Goal: Information Seeking & Learning: Learn about a topic

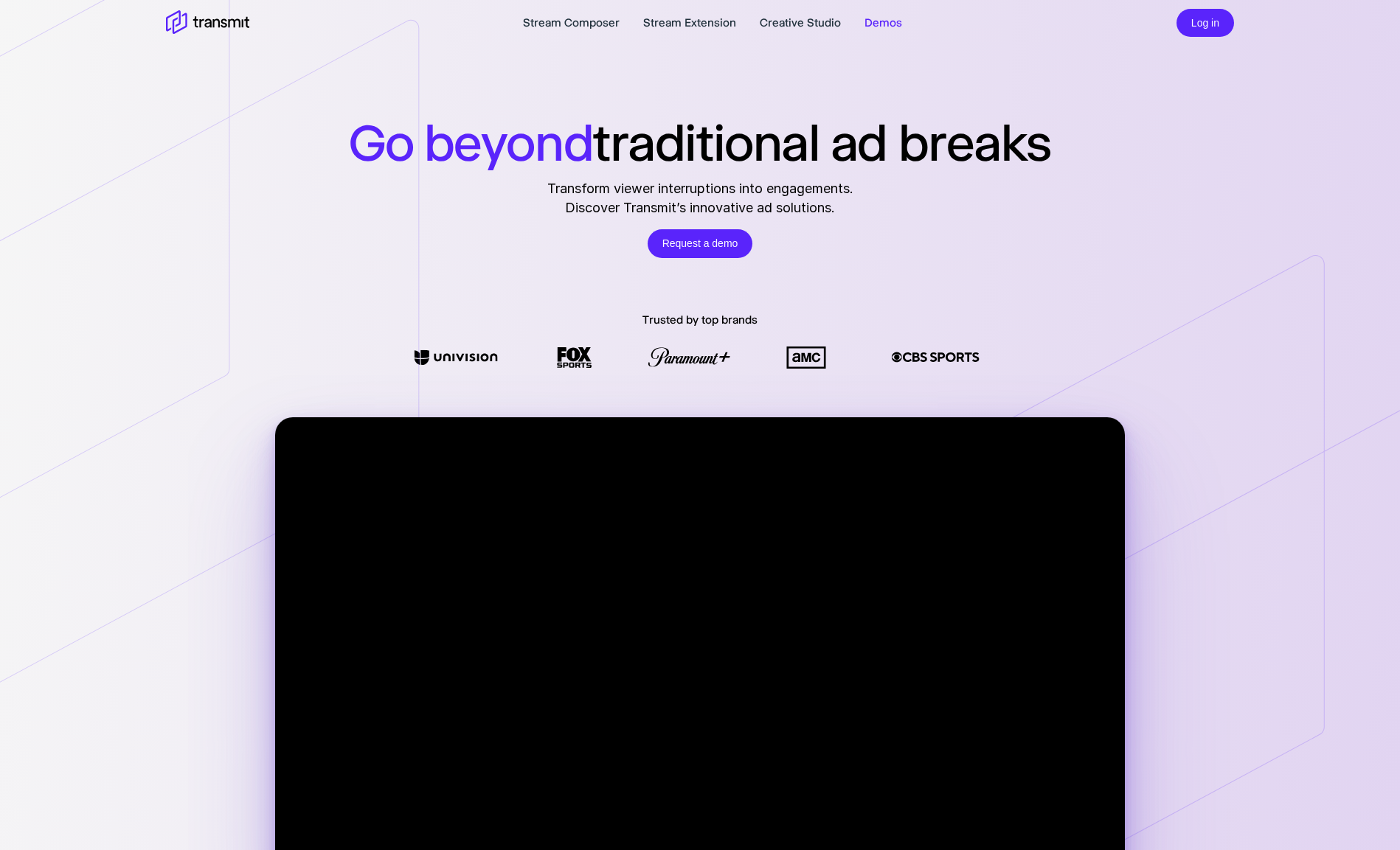
click at [891, 24] on link "Demos" at bounding box center [884, 22] width 38 height 18
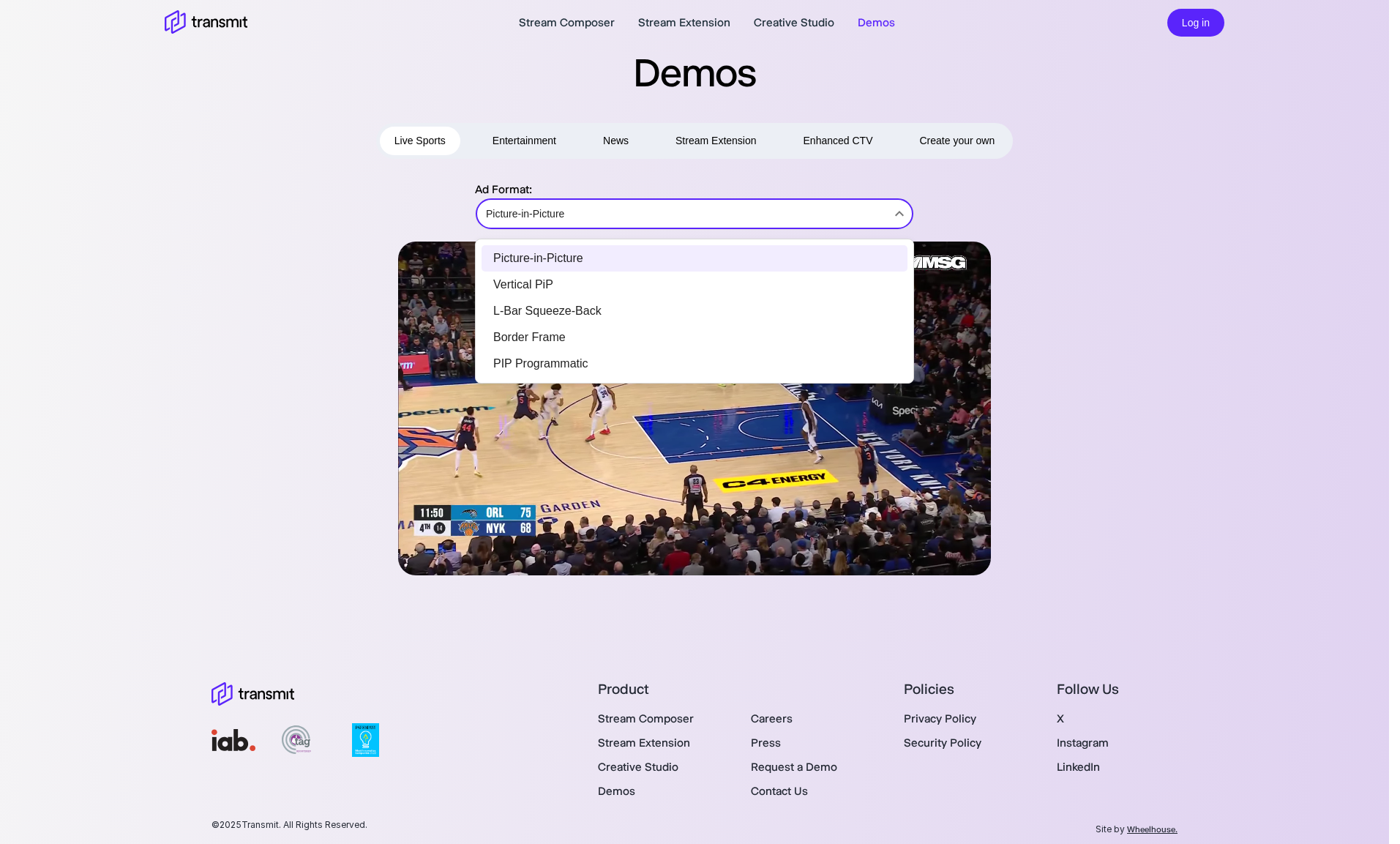
click at [735, 220] on body "Stream Composer Stream Extension Creative Studio Demos Log in Demos Live Sports…" at bounding box center [700, 422] width 1400 height 844
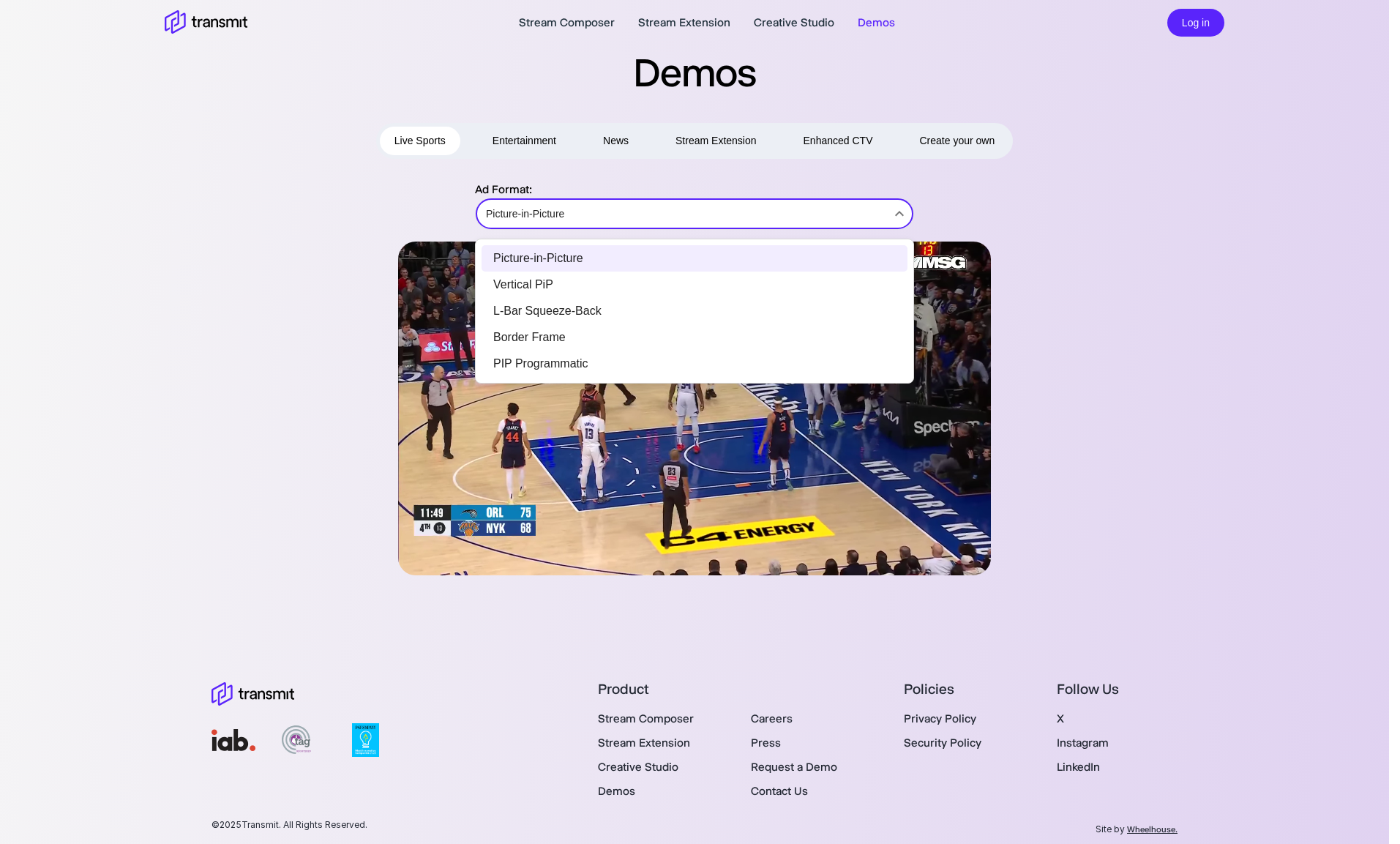
click at [653, 314] on li "L-Bar Squeeze-Back" at bounding box center [694, 311] width 426 height 26
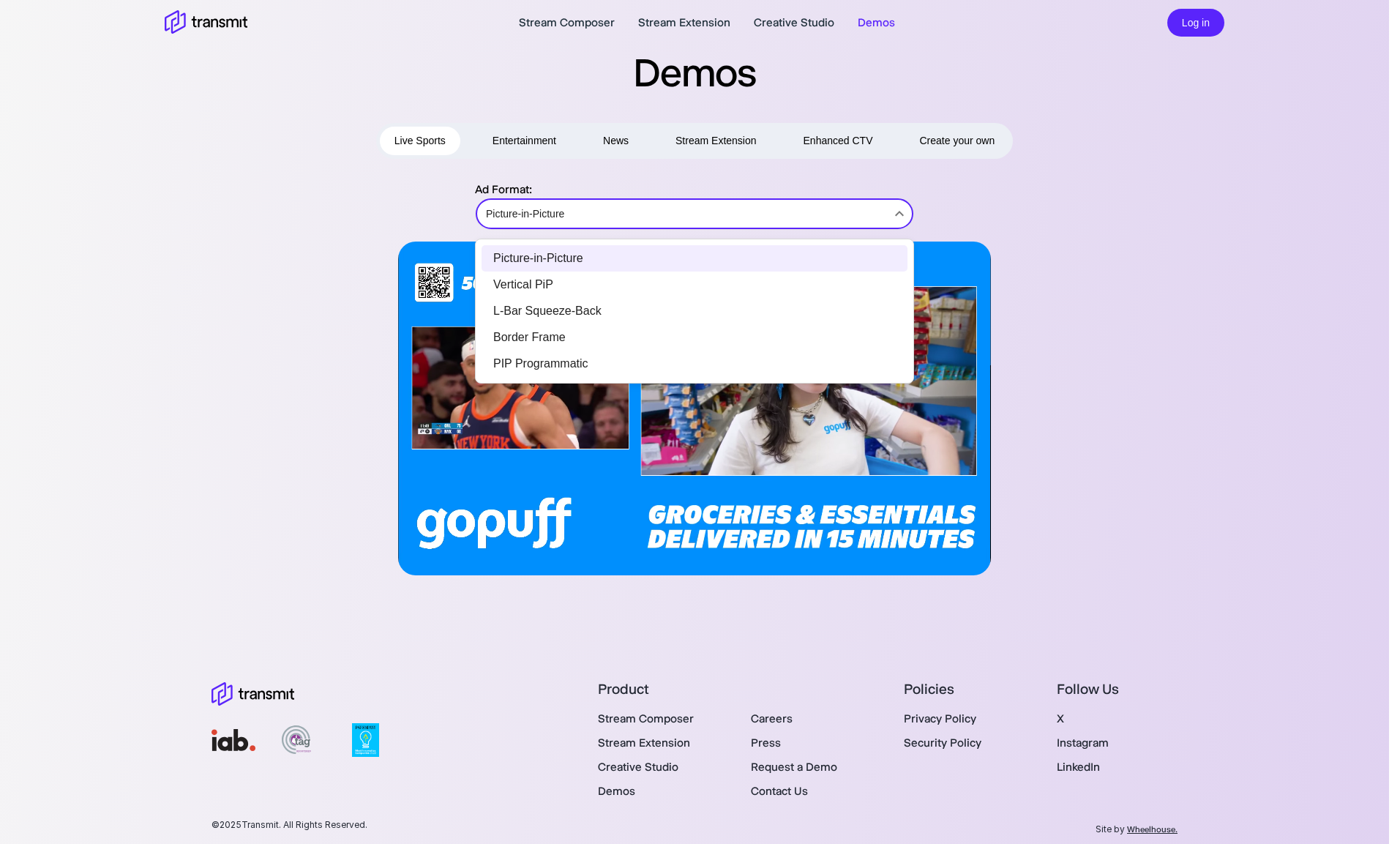
type input "L-Bar Squeeze-Back"
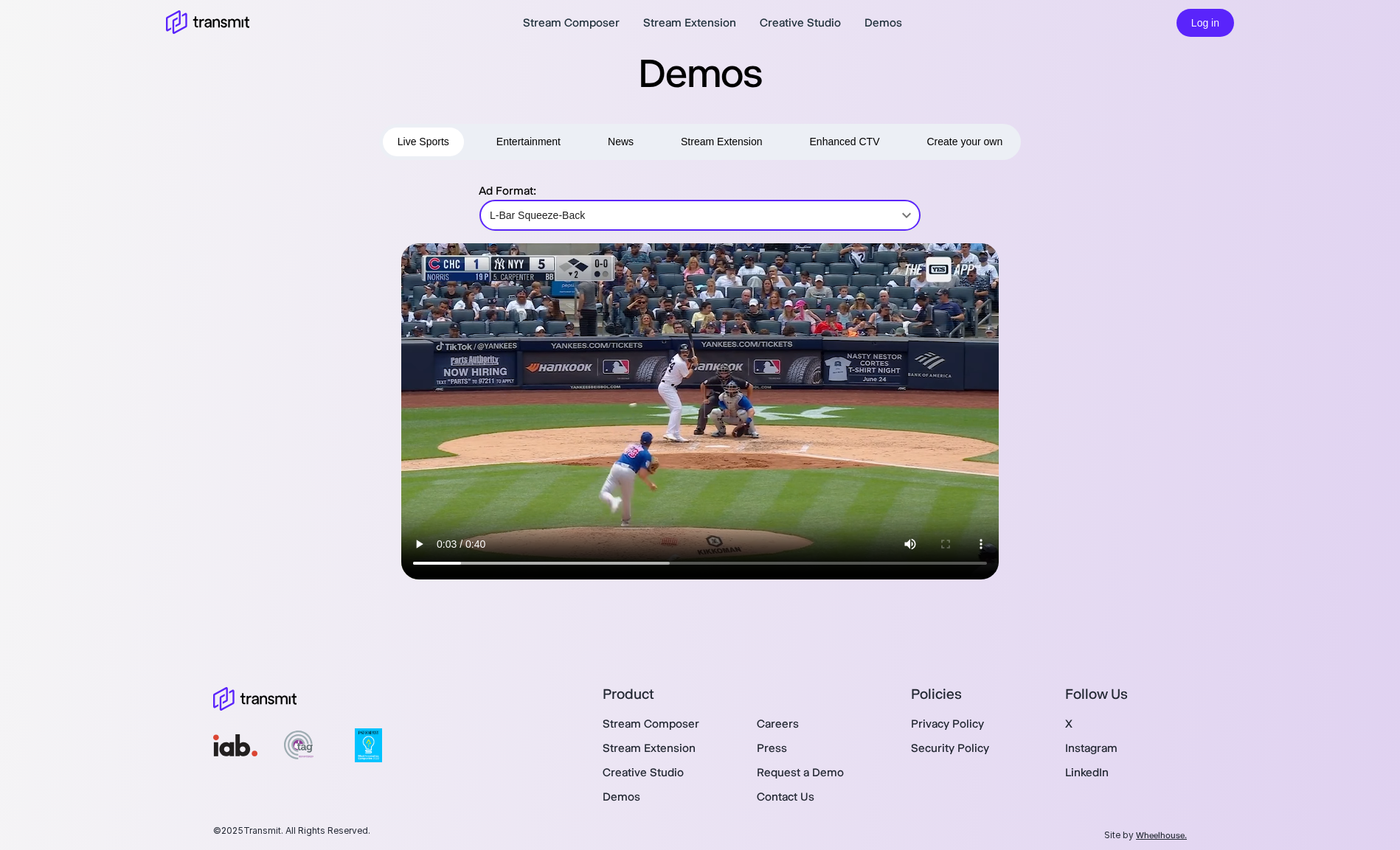
click at [581, 562] on video at bounding box center [700, 411] width 598 height 336
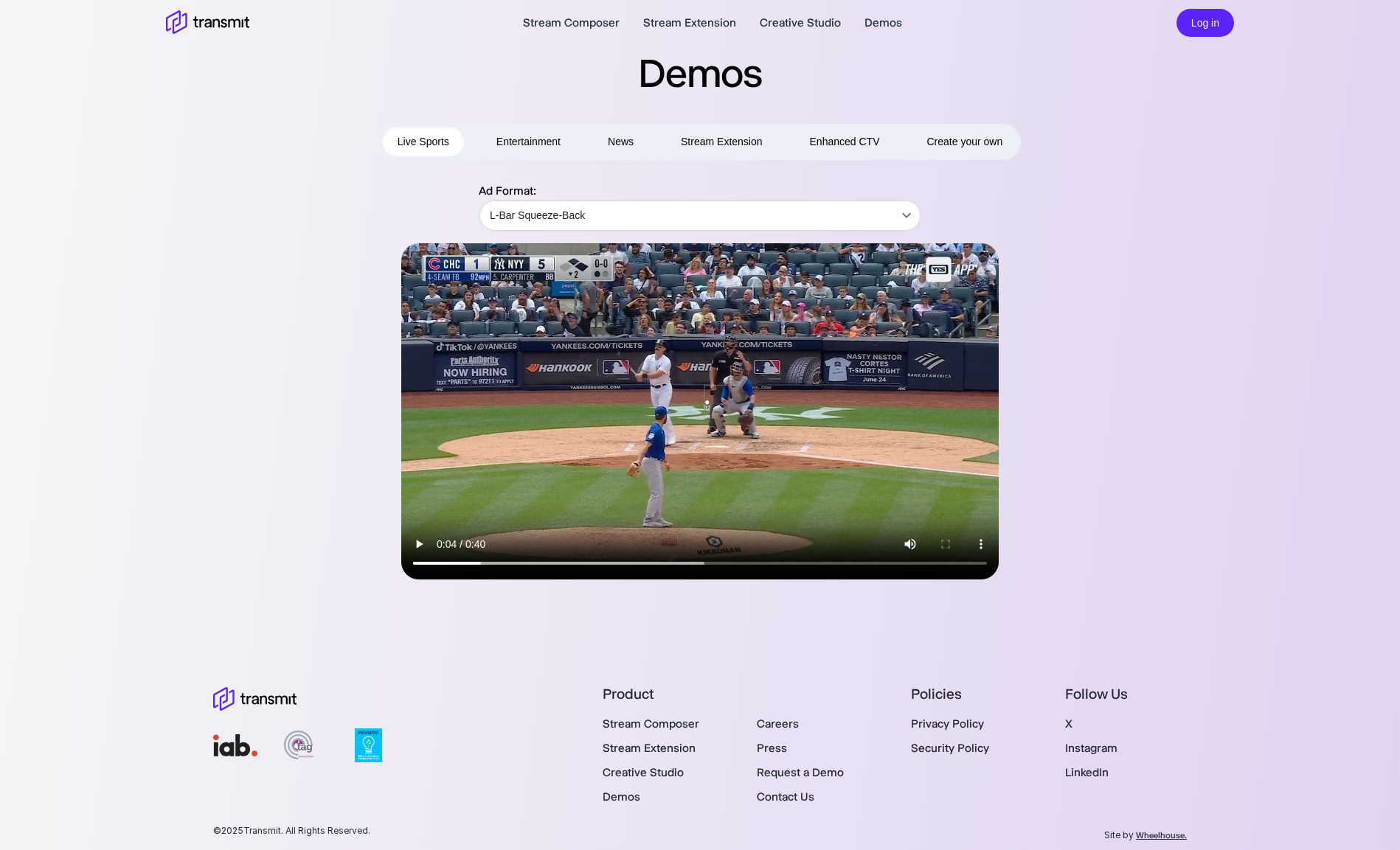
click at [611, 562] on video at bounding box center [700, 411] width 598 height 336
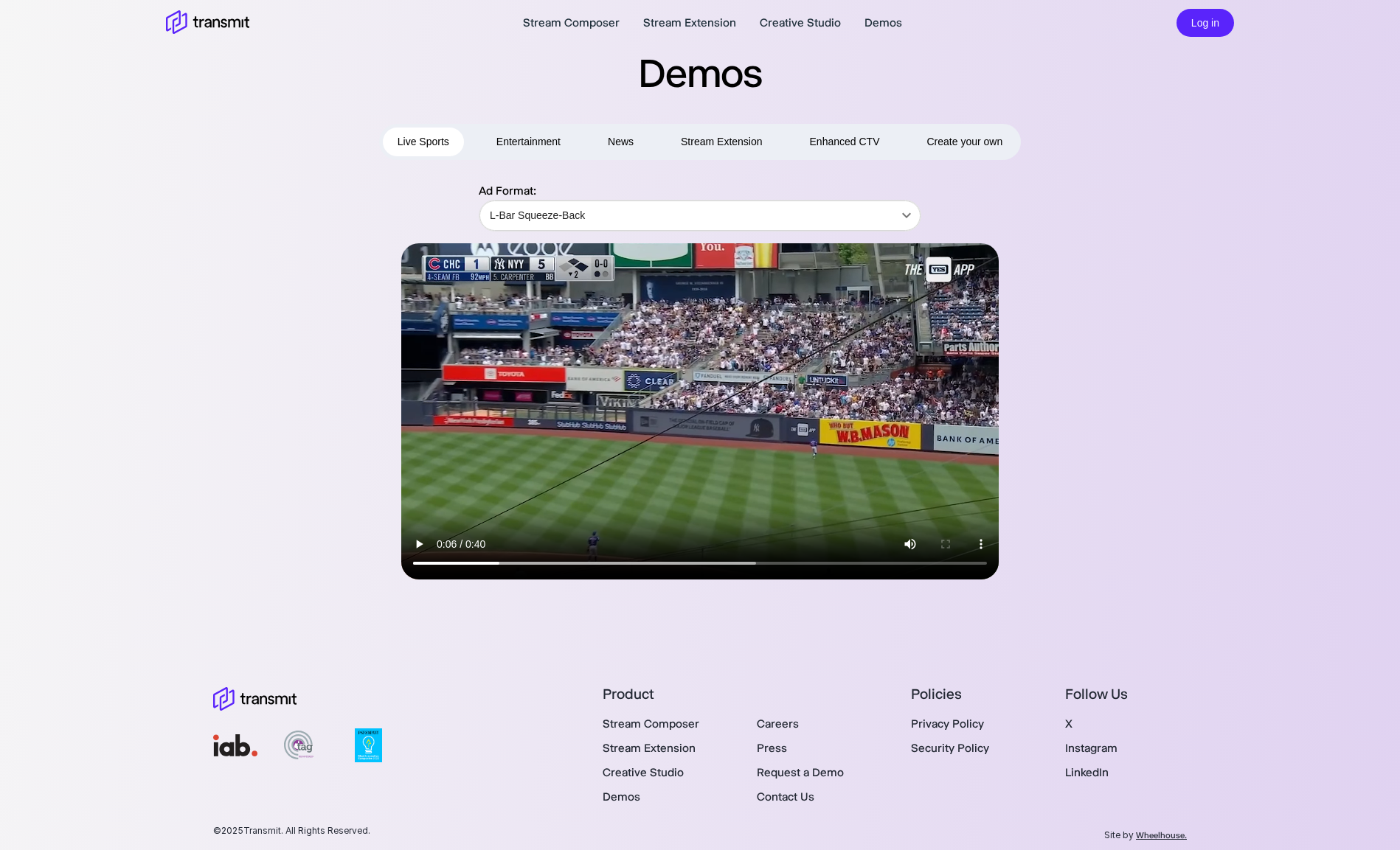
click at [666, 563] on video at bounding box center [700, 411] width 598 height 336
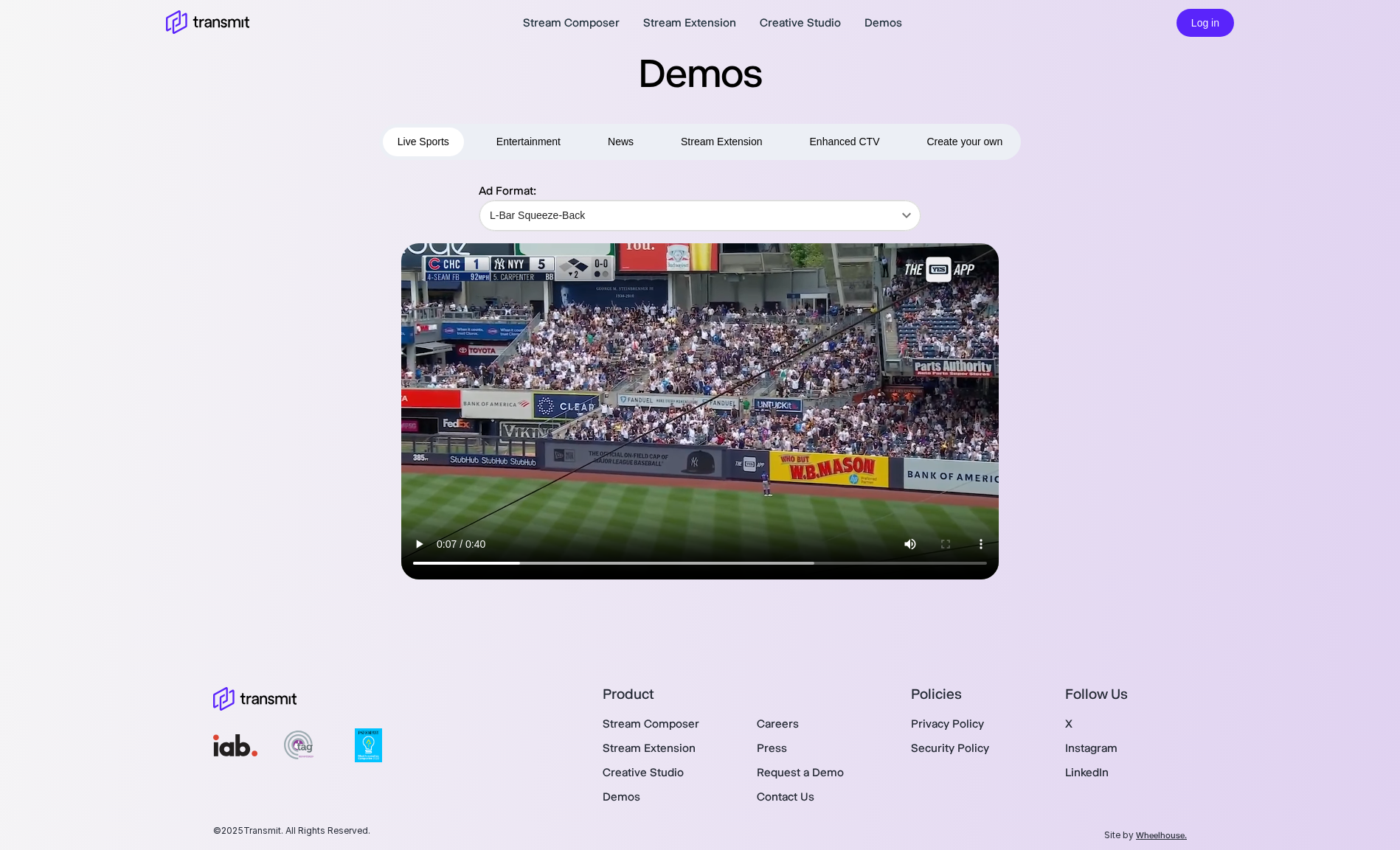
click at [756, 563] on video at bounding box center [700, 411] width 598 height 336
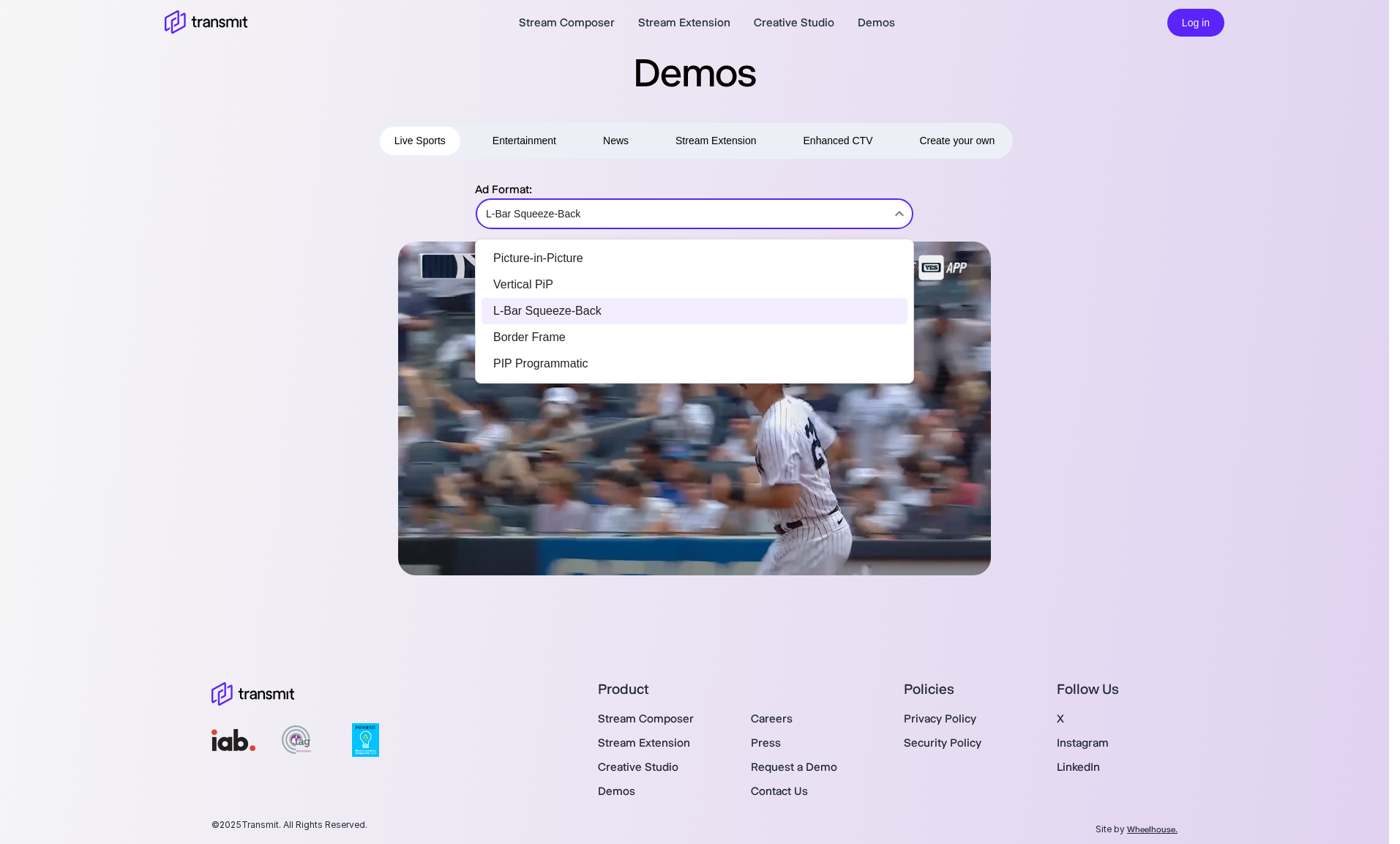
click at [596, 217] on body "Stream Composer Stream Extension Creative Studio Demos Log in Demos Live Sports…" at bounding box center [700, 422] width 1400 height 844
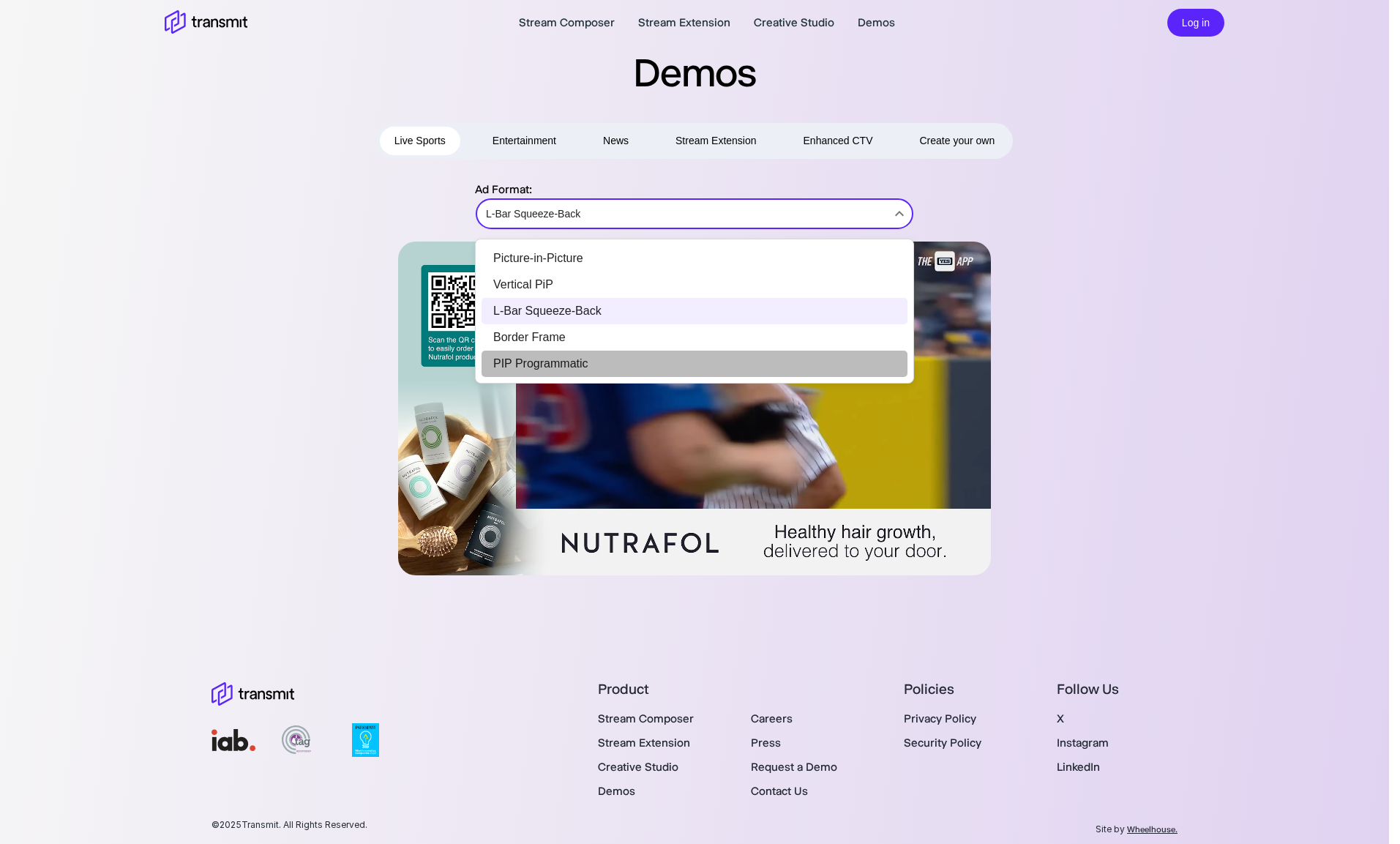
click at [567, 361] on li "PIP Programmatic" at bounding box center [694, 364] width 426 height 26
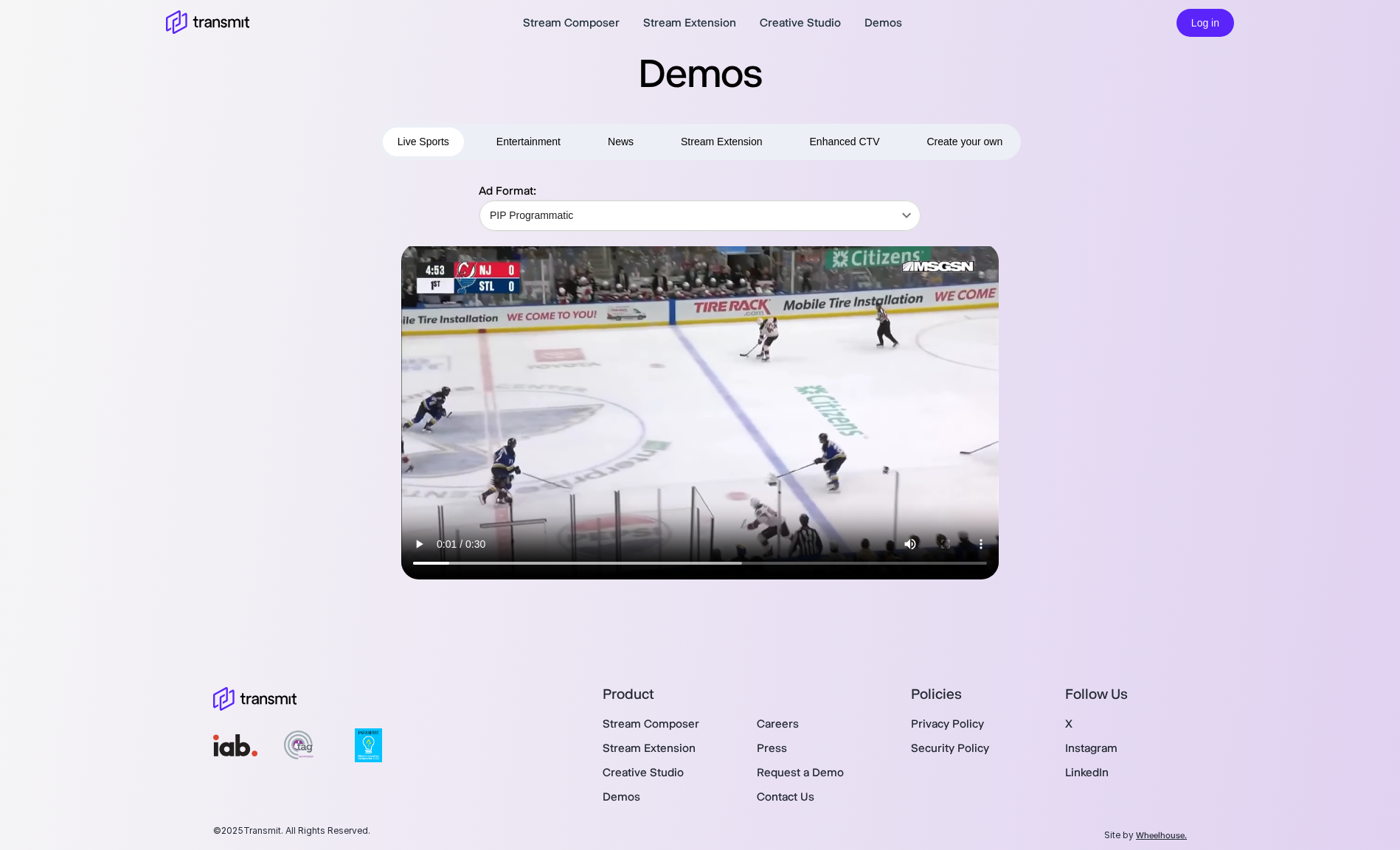
click at [657, 557] on video at bounding box center [700, 411] width 598 height 336
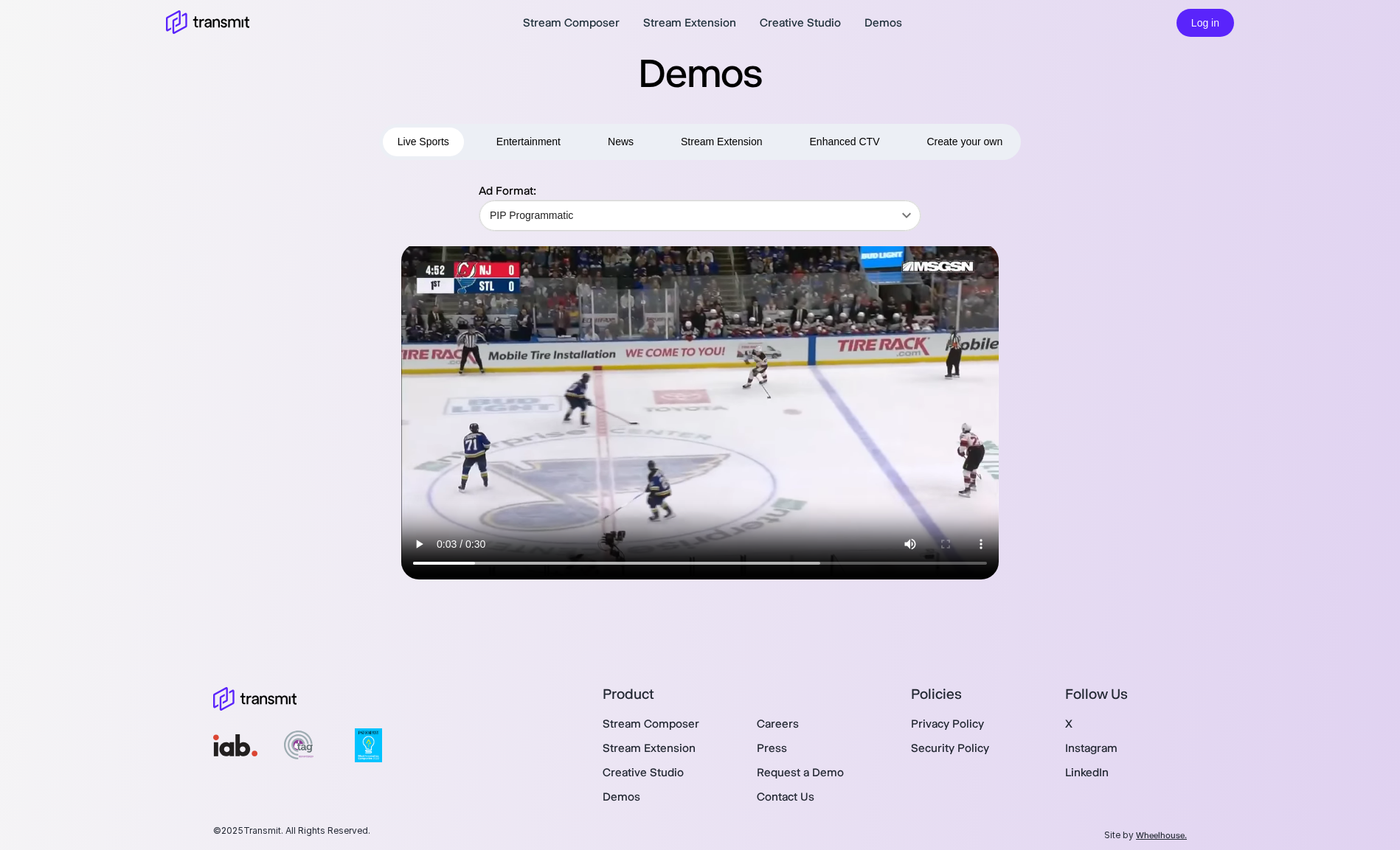
click at [714, 560] on video at bounding box center [700, 411] width 598 height 336
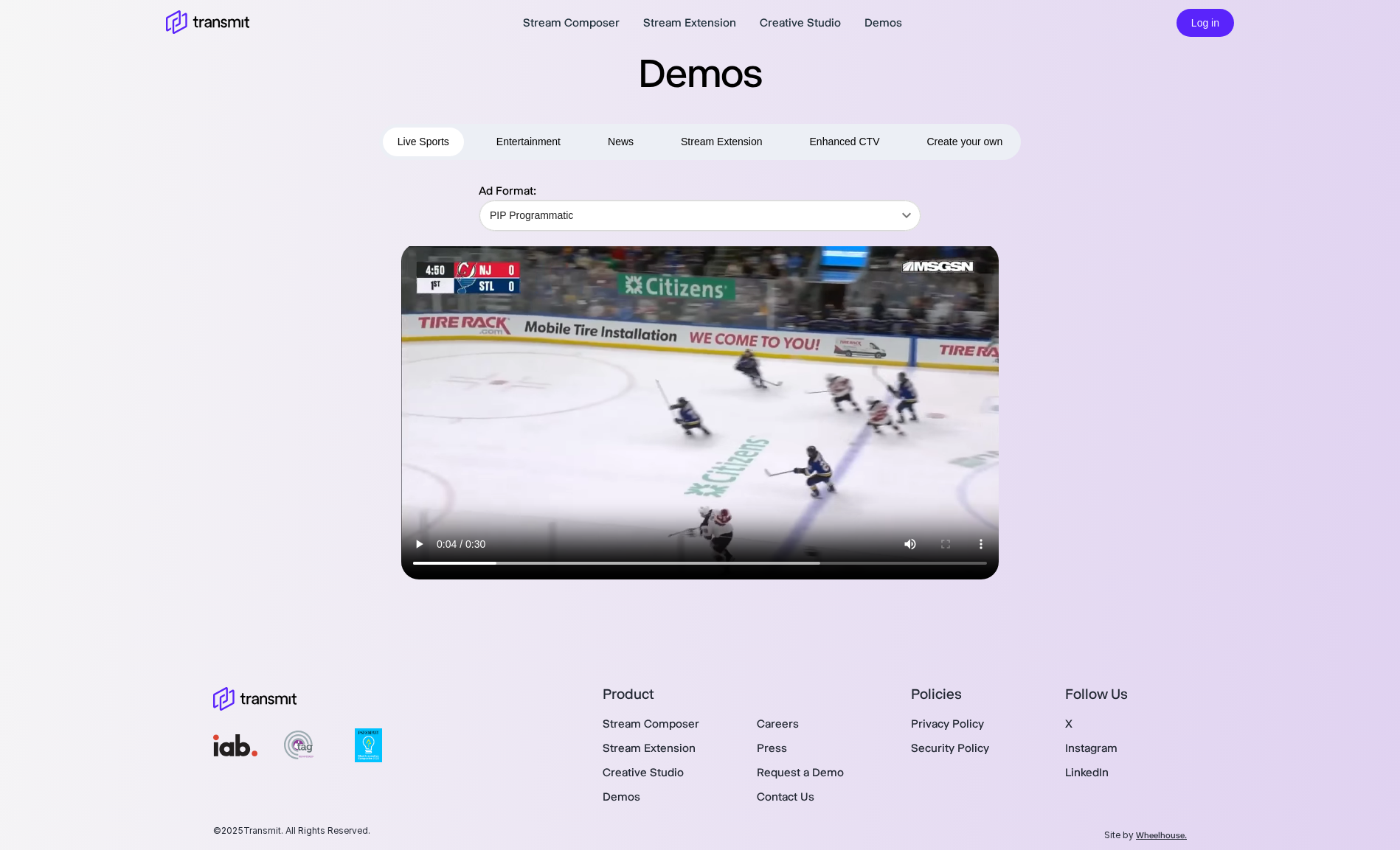
click at [766, 559] on video at bounding box center [700, 411] width 598 height 336
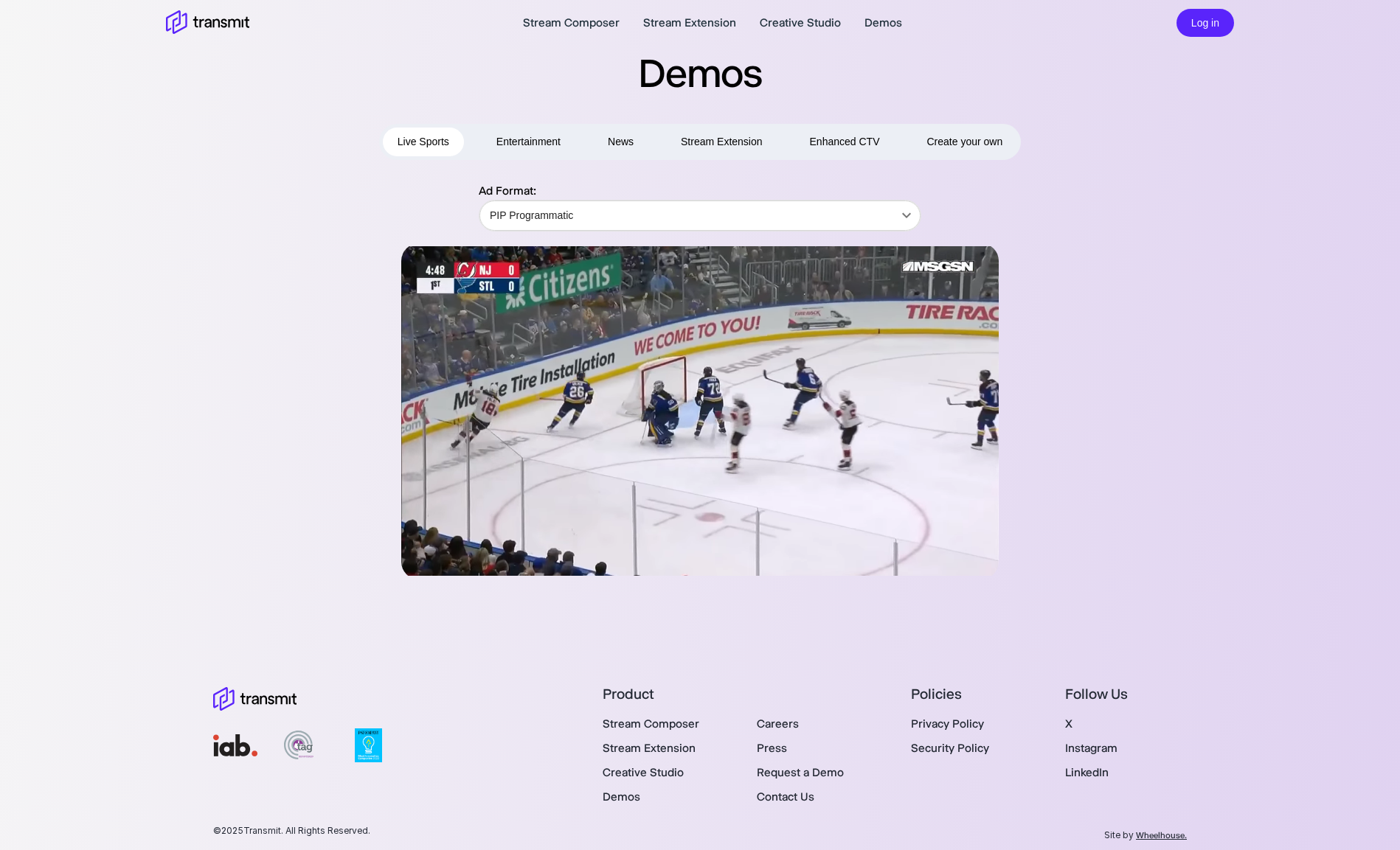
click at [1112, 449] on div at bounding box center [700, 411] width 855 height 336
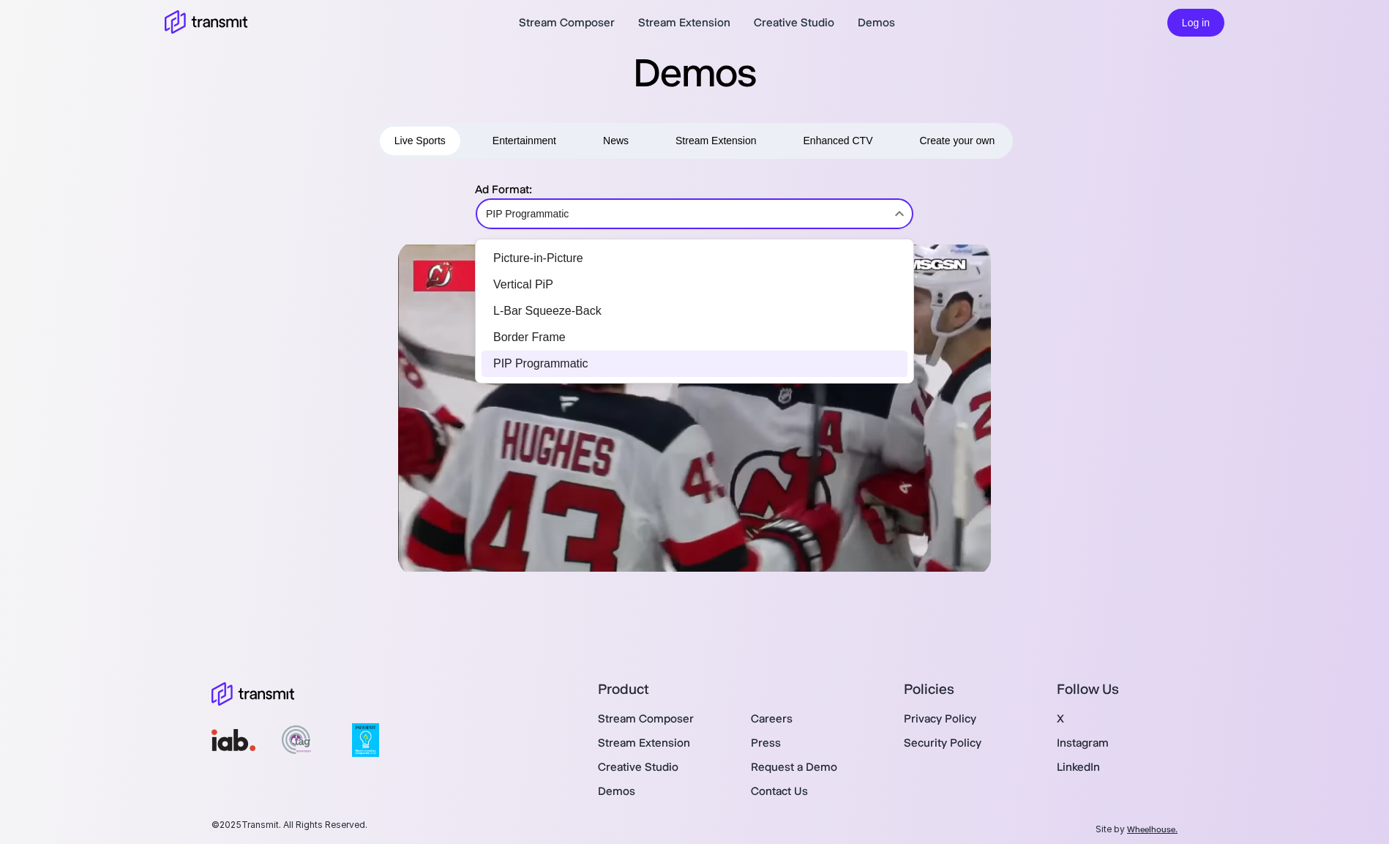
click at [782, 216] on body "Stream Composer Stream Extension Creative Studio Demos Log in Demos Live Sports…" at bounding box center [700, 422] width 1400 height 844
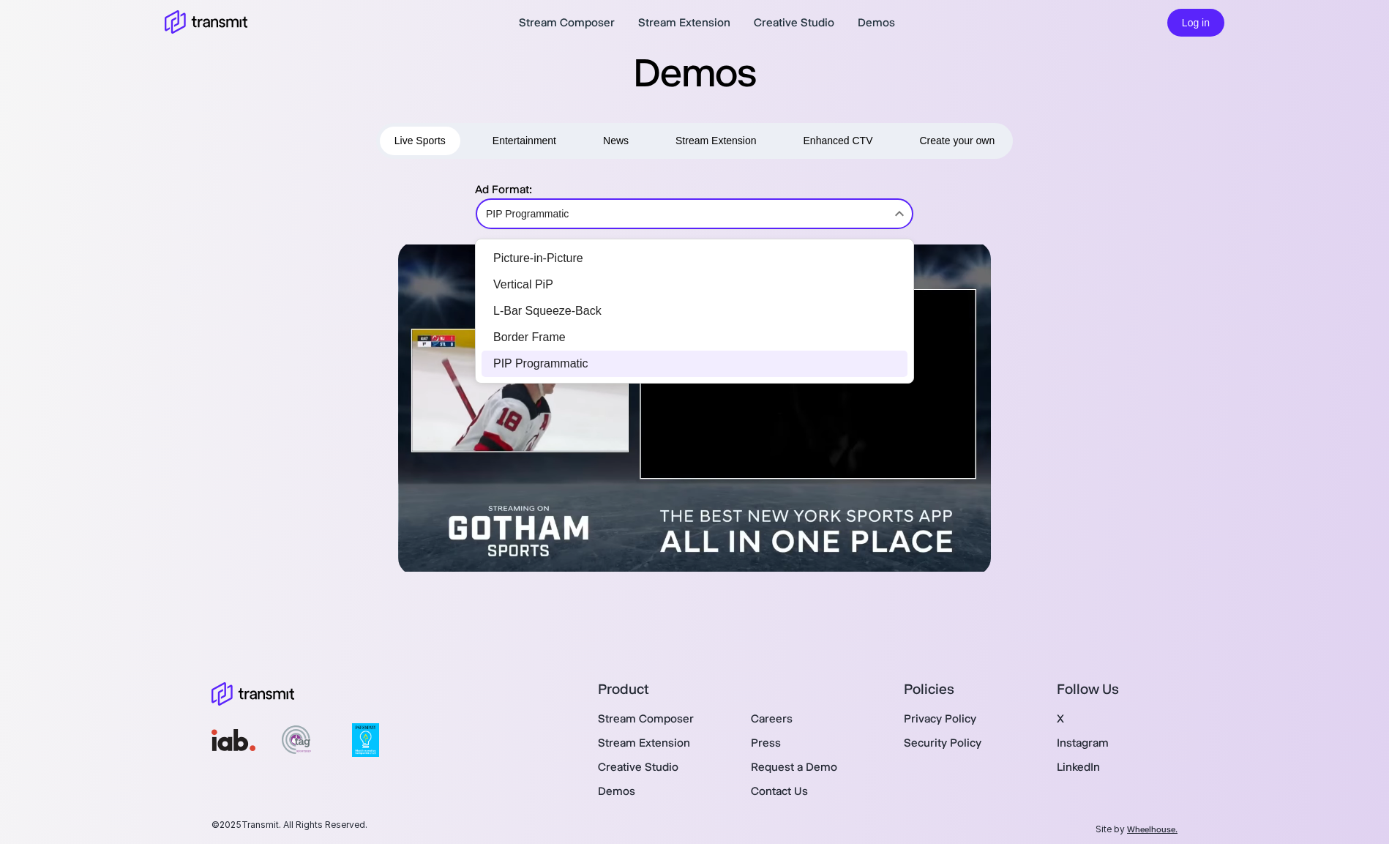
click at [516, 139] on div at bounding box center [700, 422] width 1400 height 844
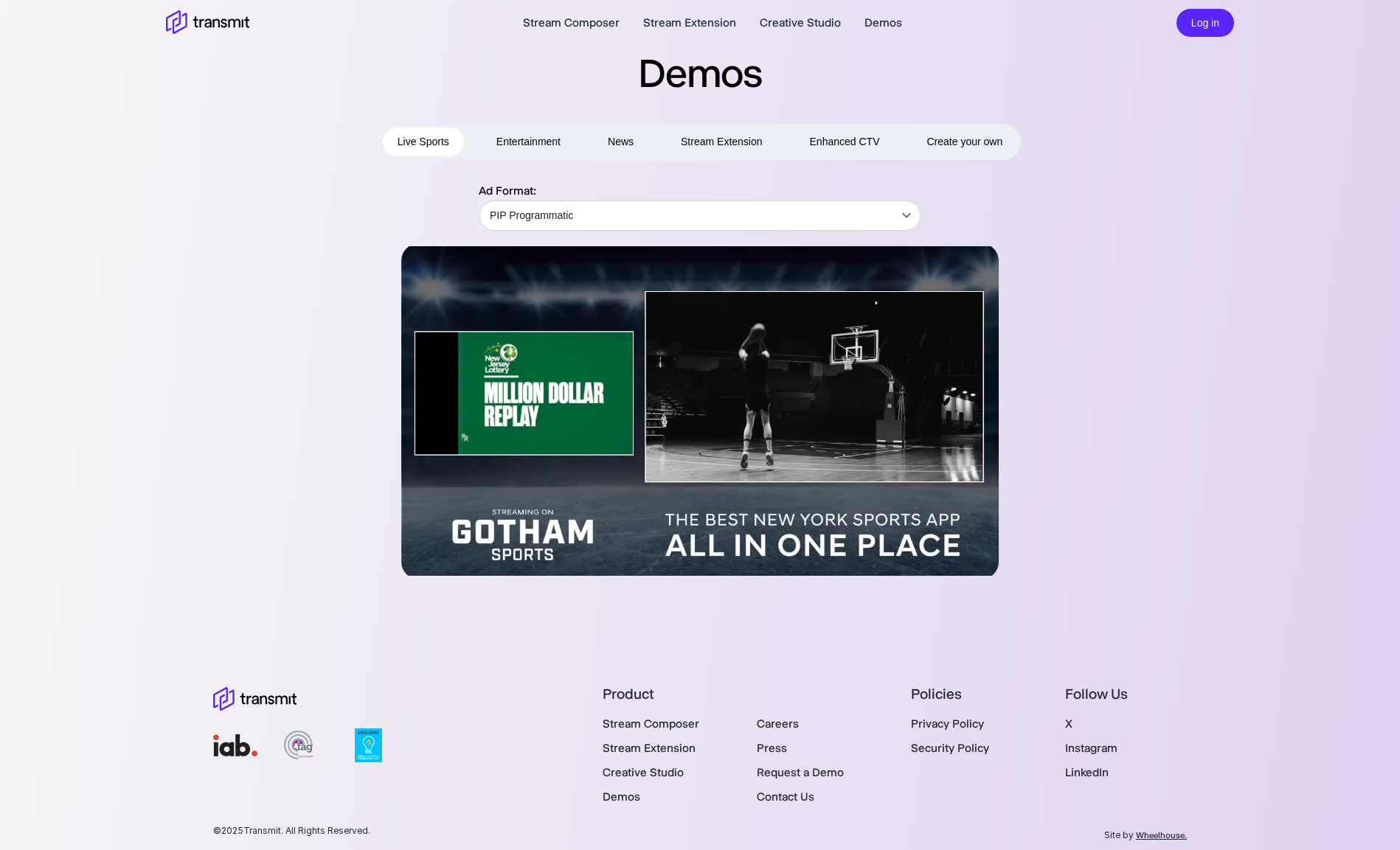
click at [541, 140] on button "Entertainment" at bounding box center [528, 142] width 93 height 29
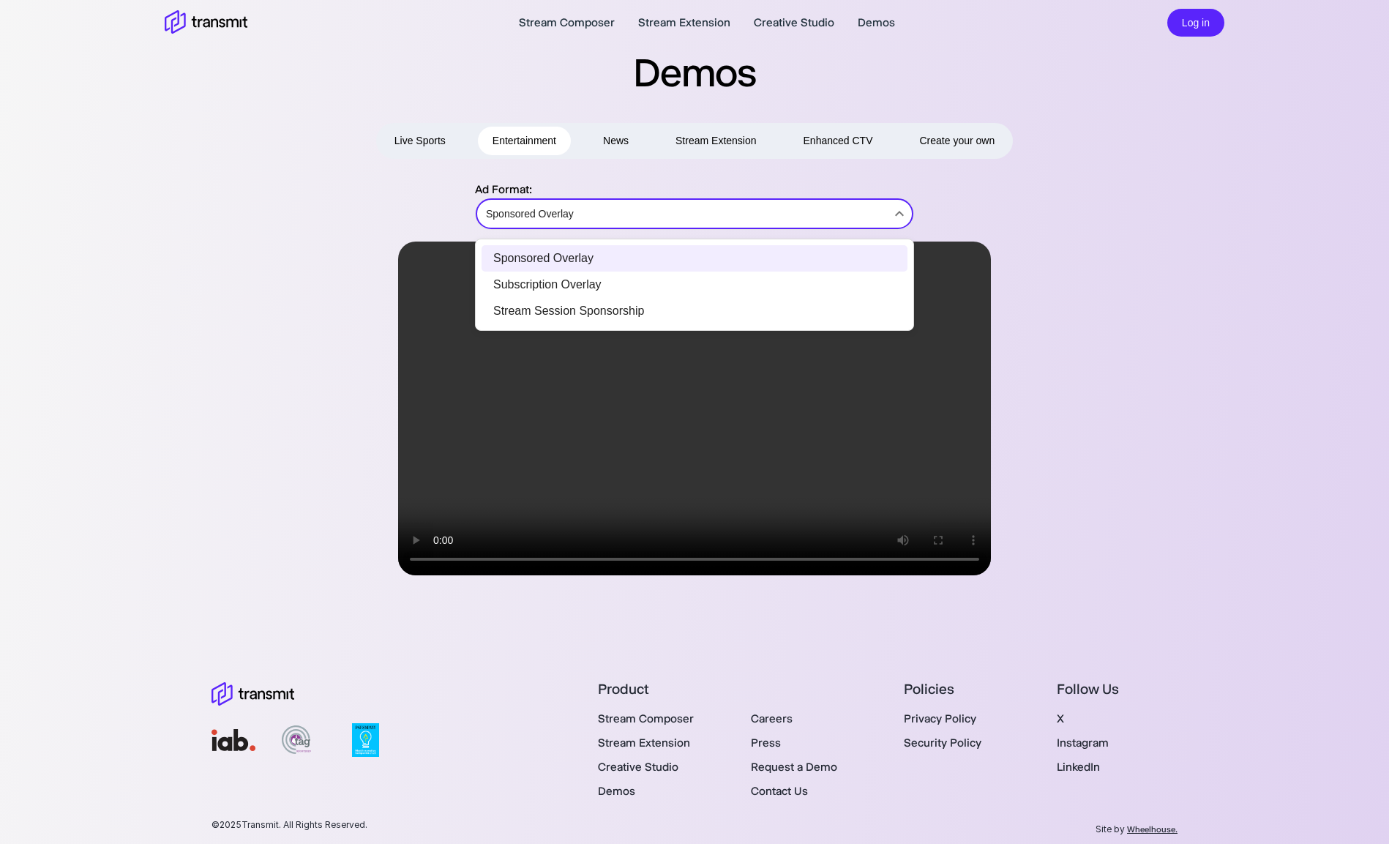
click at [591, 212] on body "Stream Composer Stream Extension Creative Studio Demos Log in Demos Live Sports…" at bounding box center [700, 422] width 1400 height 844
click at [1266, 387] on div at bounding box center [700, 422] width 1400 height 844
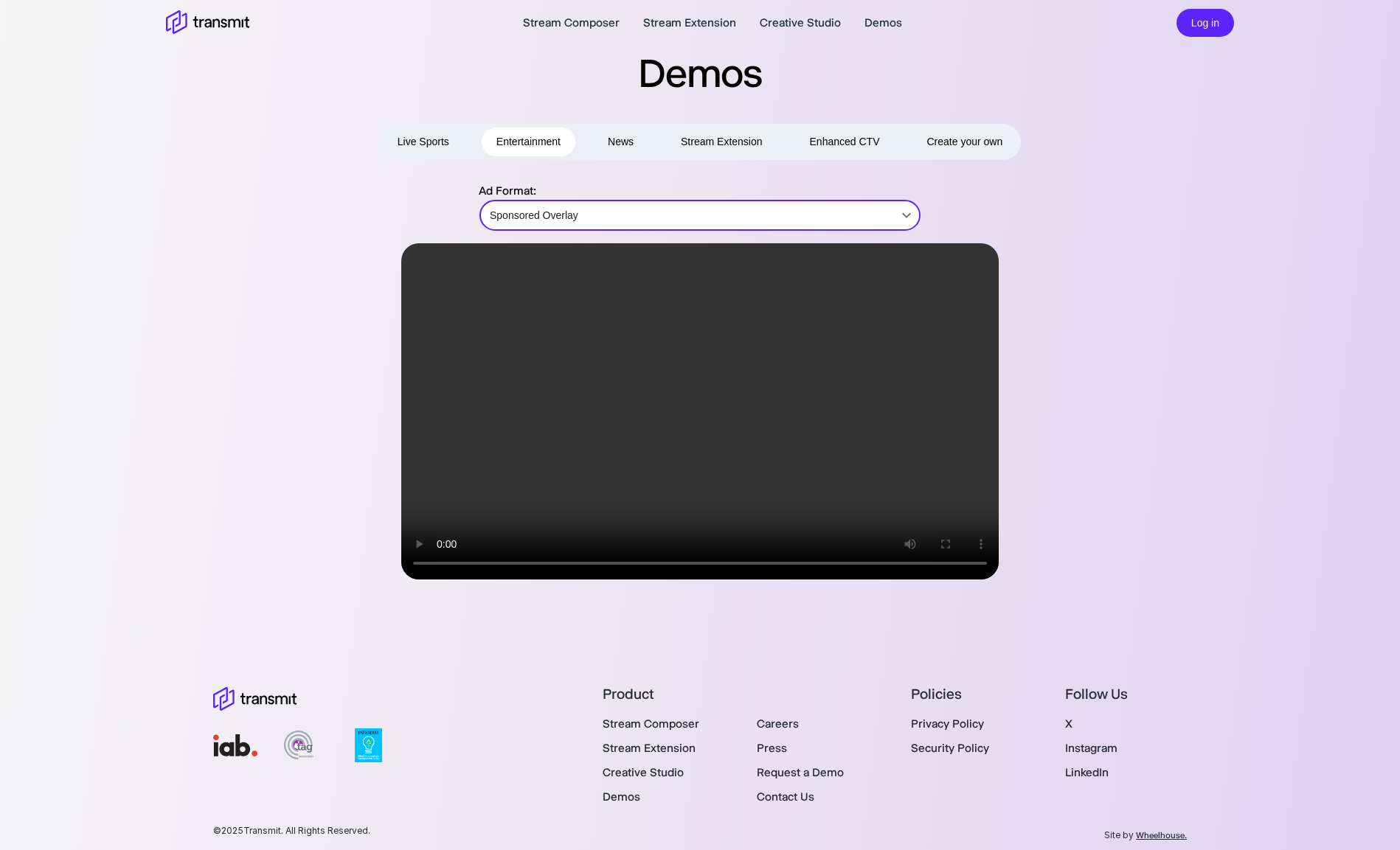
click at [1176, 391] on div "Ad Format: Sponsored Overlay Sponsored Overlay ​" at bounding box center [700, 381] width 1069 height 397
click at [734, 138] on button "Stream Extension" at bounding box center [722, 142] width 111 height 29
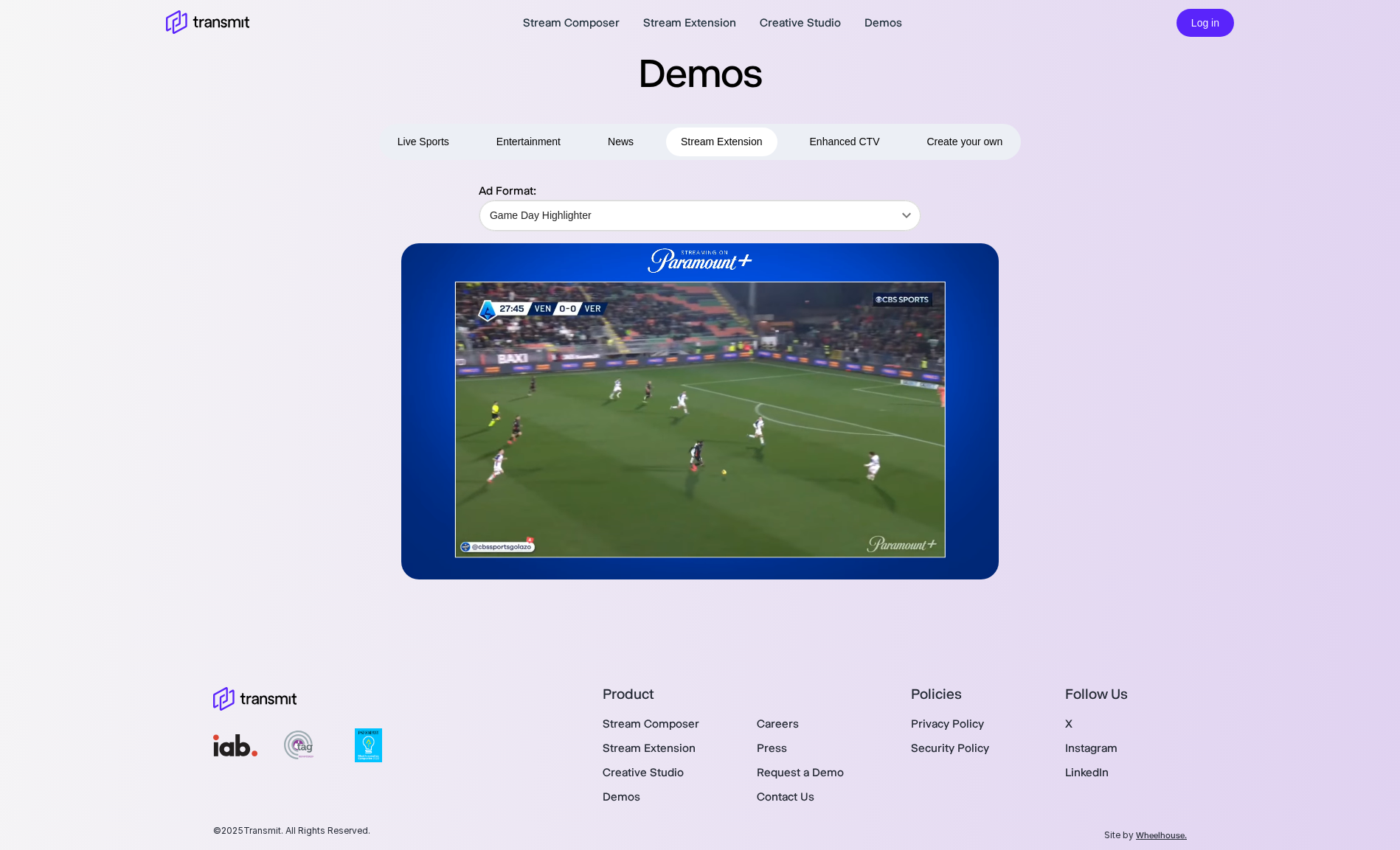
click at [631, 142] on button "News" at bounding box center [621, 142] width 56 height 29
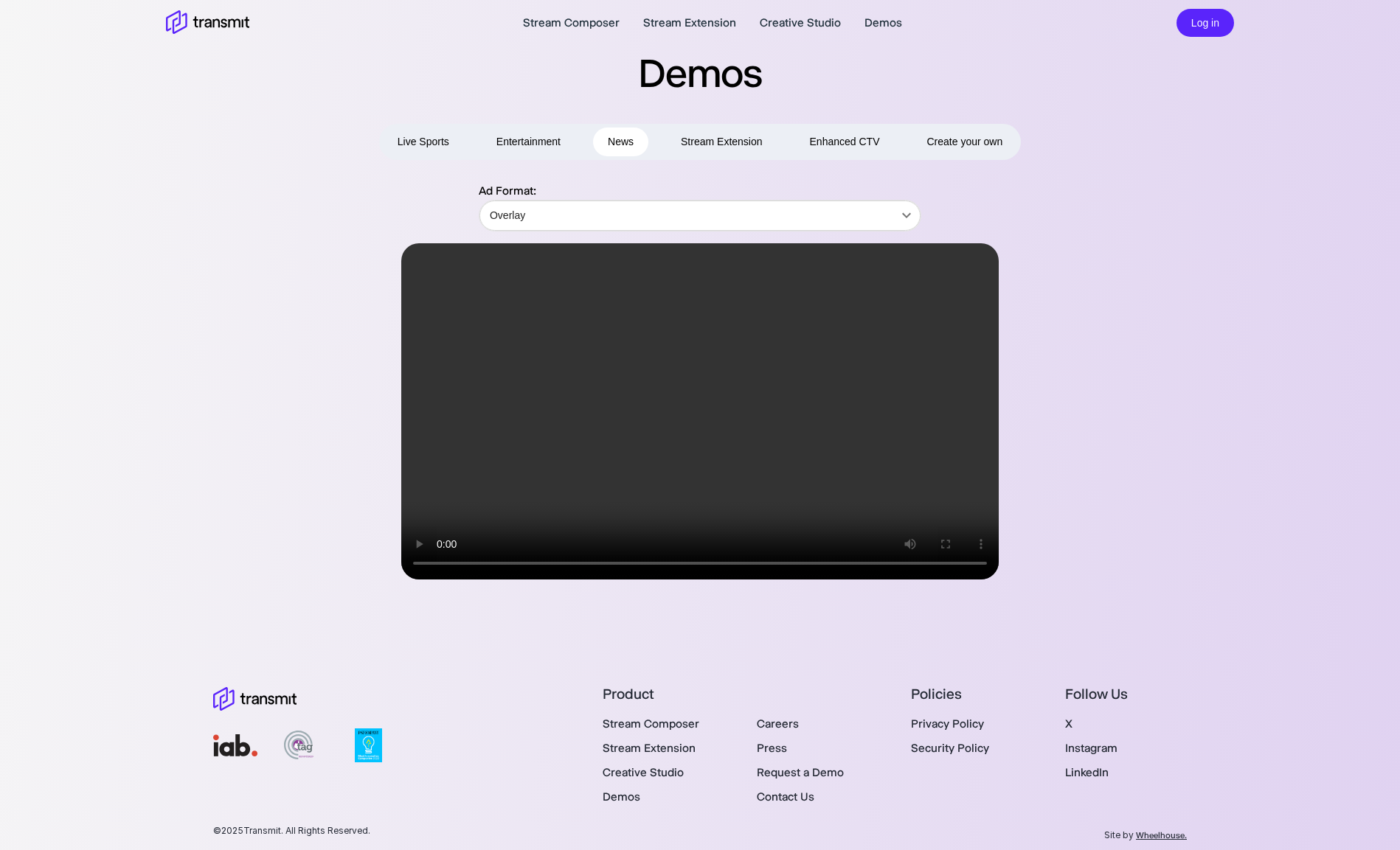
click at [718, 151] on button "Stream Extension" at bounding box center [722, 142] width 111 height 29
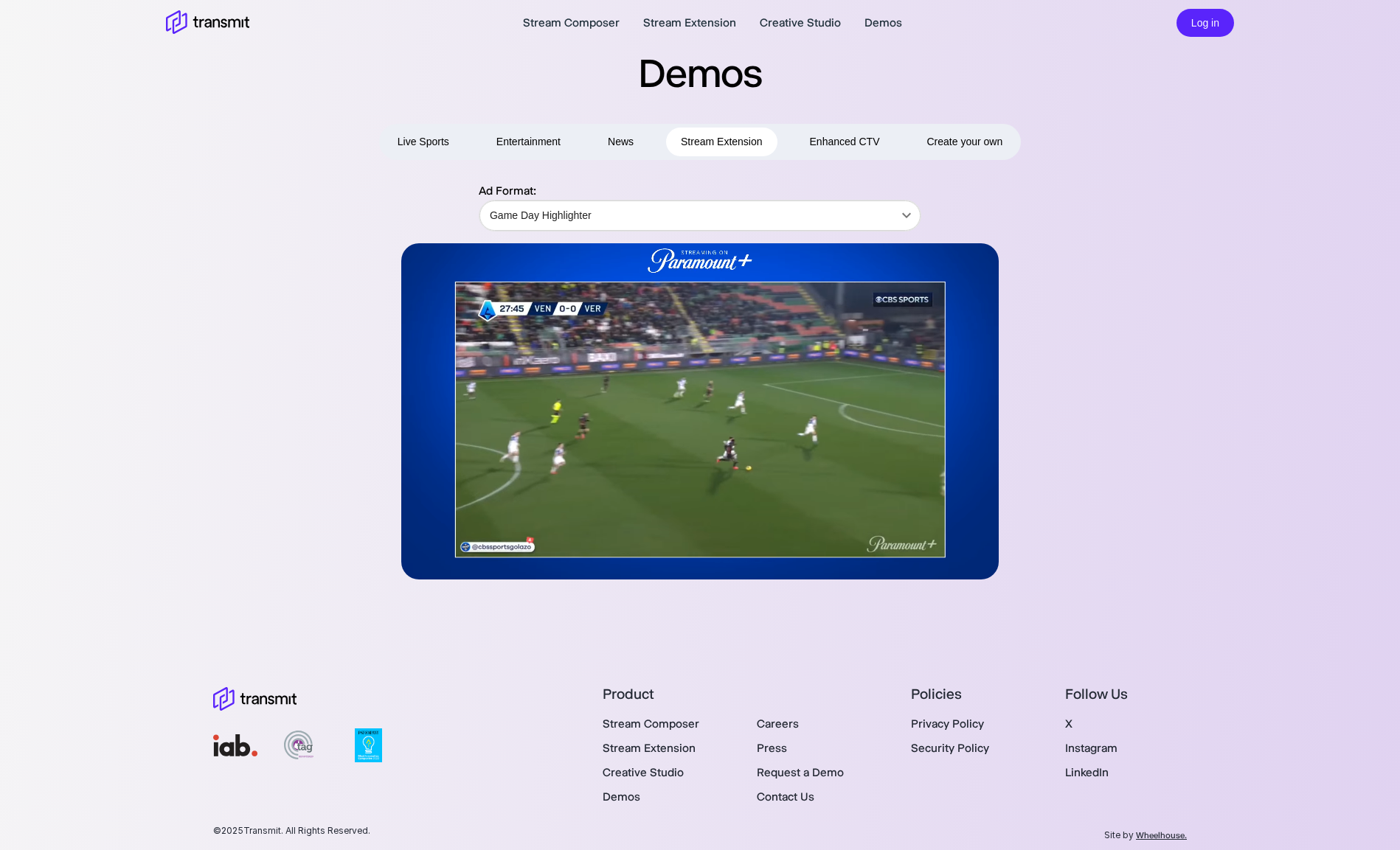
click at [819, 143] on button "Enhanced CTV" at bounding box center [845, 142] width 99 height 29
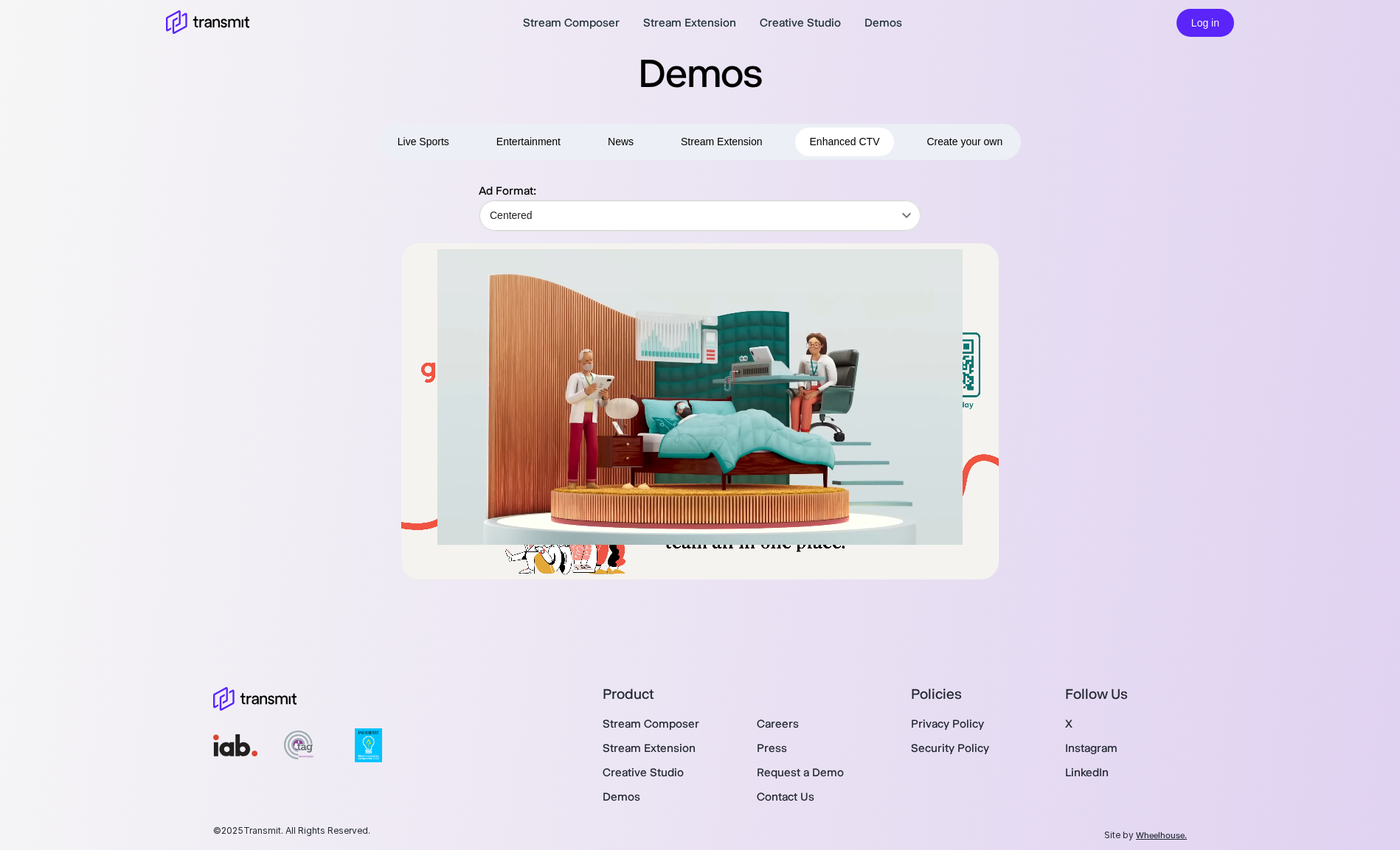
click at [710, 144] on button "Stream Extension" at bounding box center [722, 142] width 111 height 29
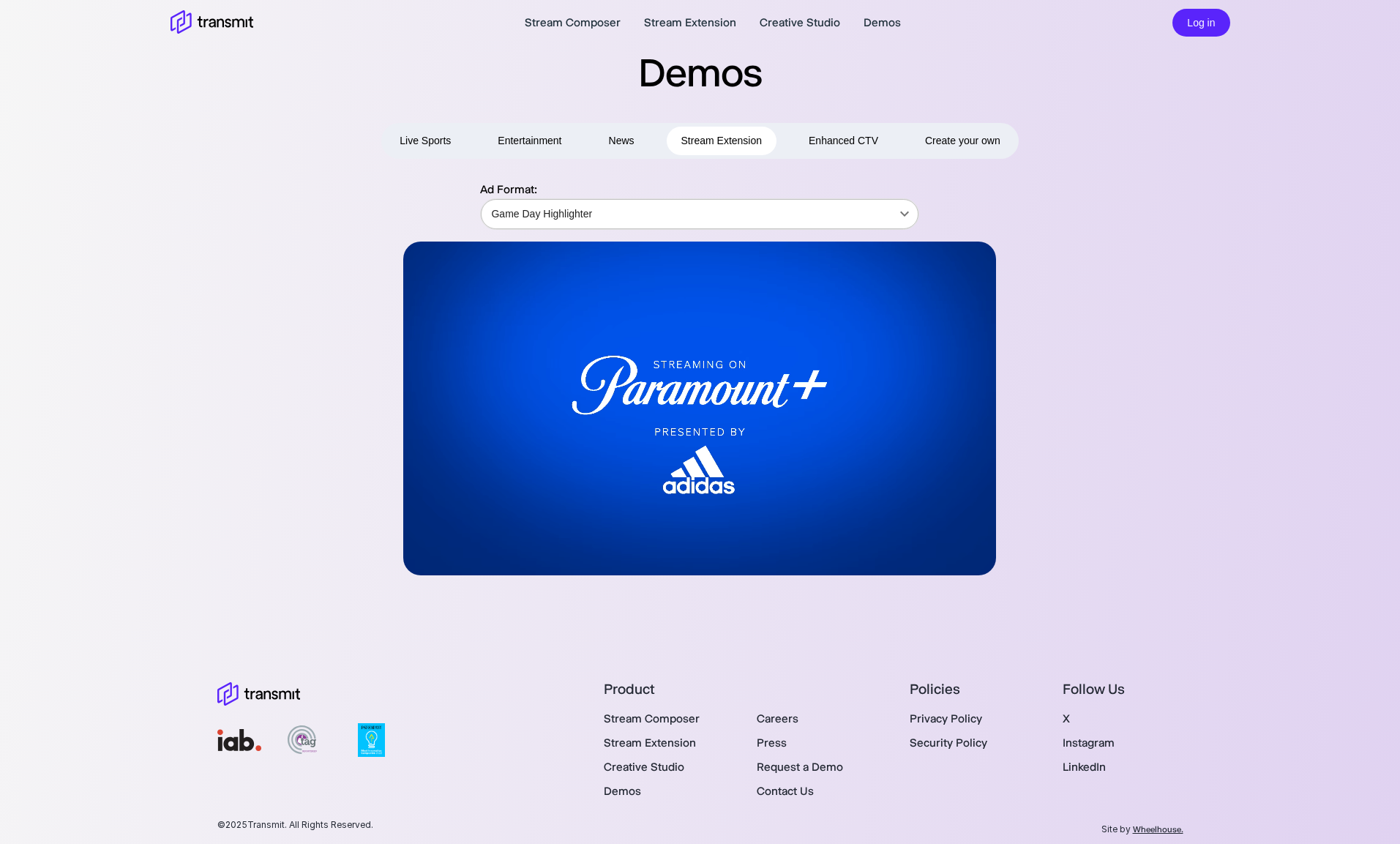
click at [730, 230] on body "Stream Composer Stream Extension Creative Studio Demos Log in Demos Live Sports…" at bounding box center [700, 422] width 1400 height 844
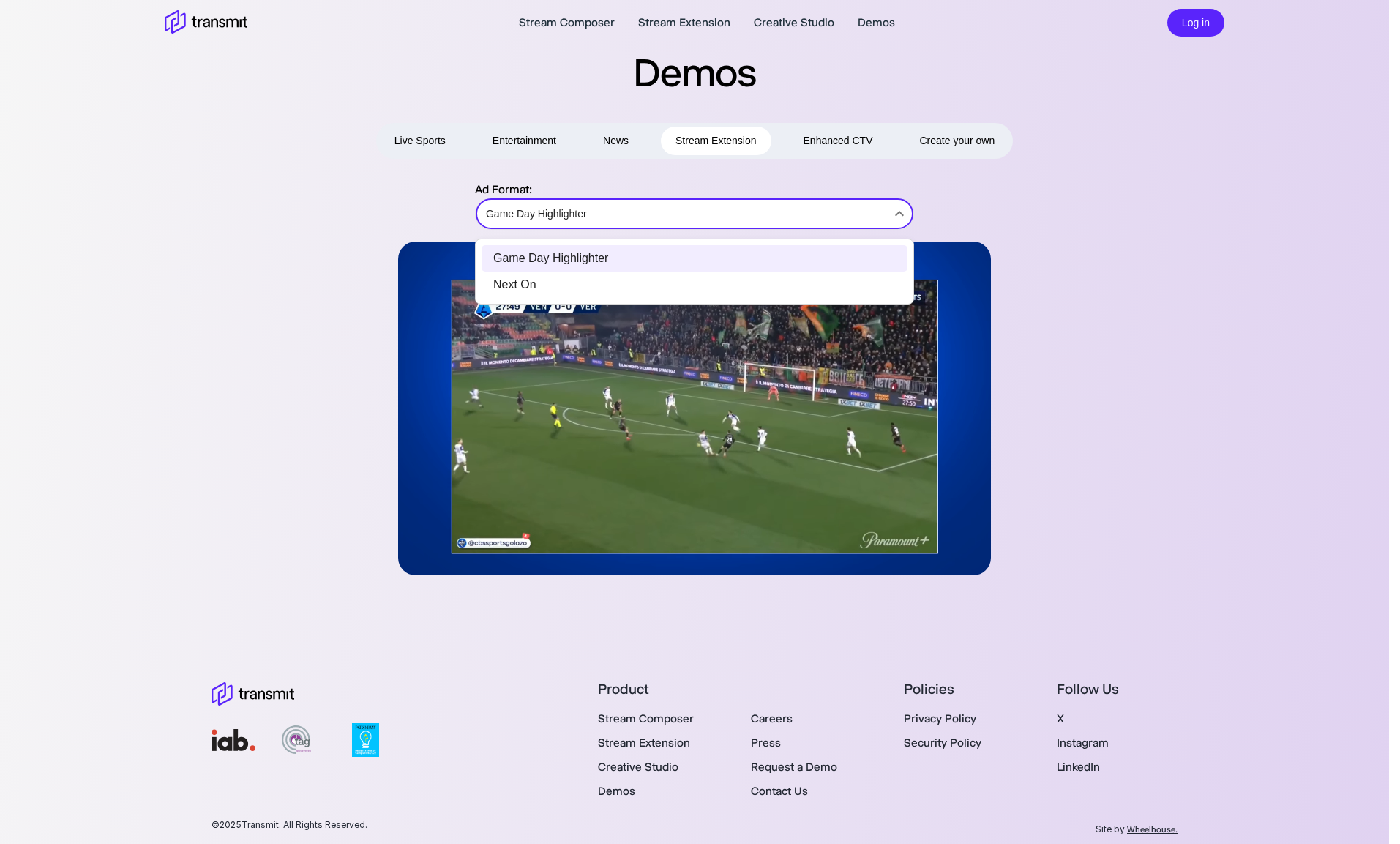
click at [1042, 206] on div at bounding box center [700, 422] width 1400 height 844
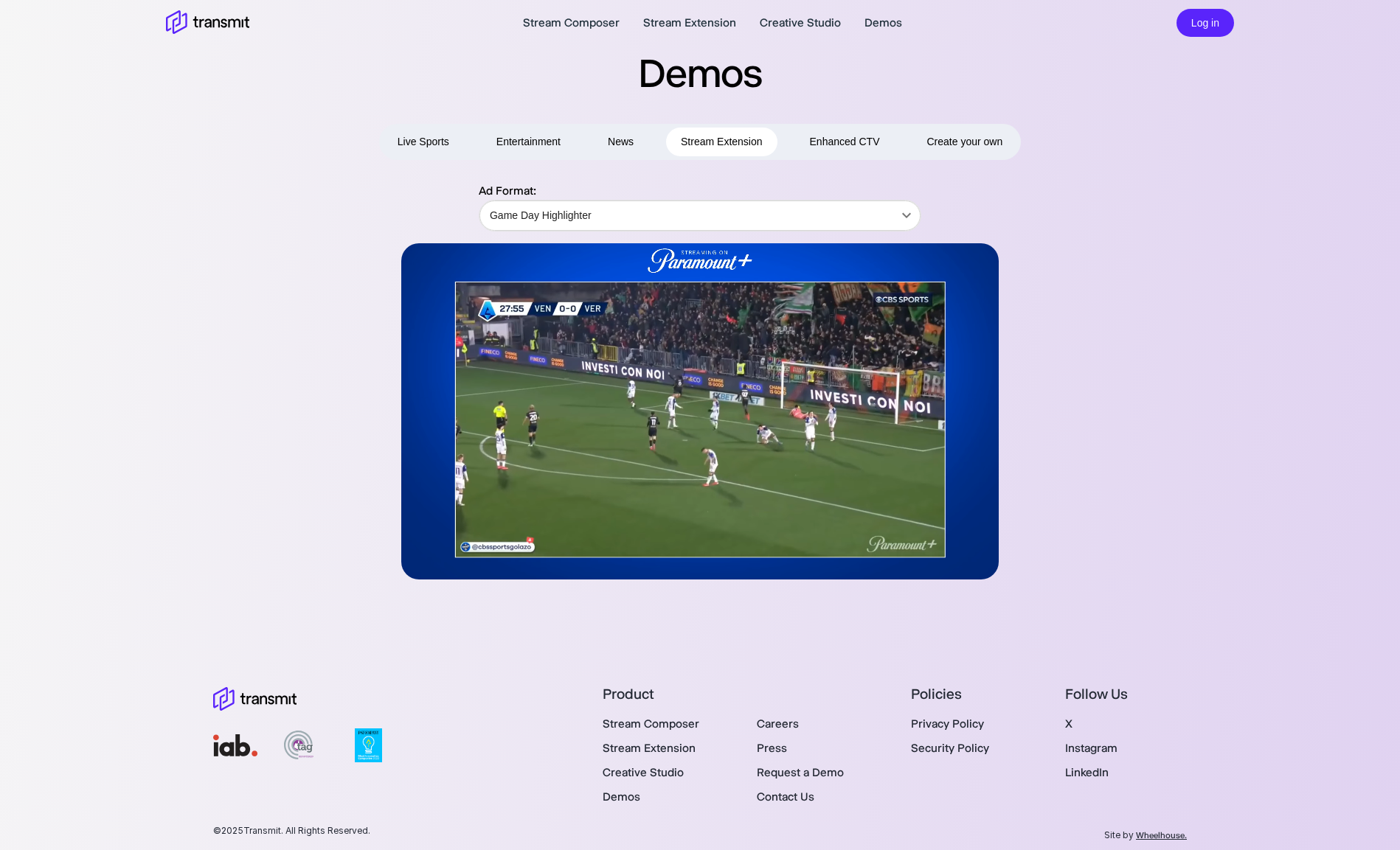
click at [425, 137] on button "Live Sports" at bounding box center [423, 142] width 81 height 29
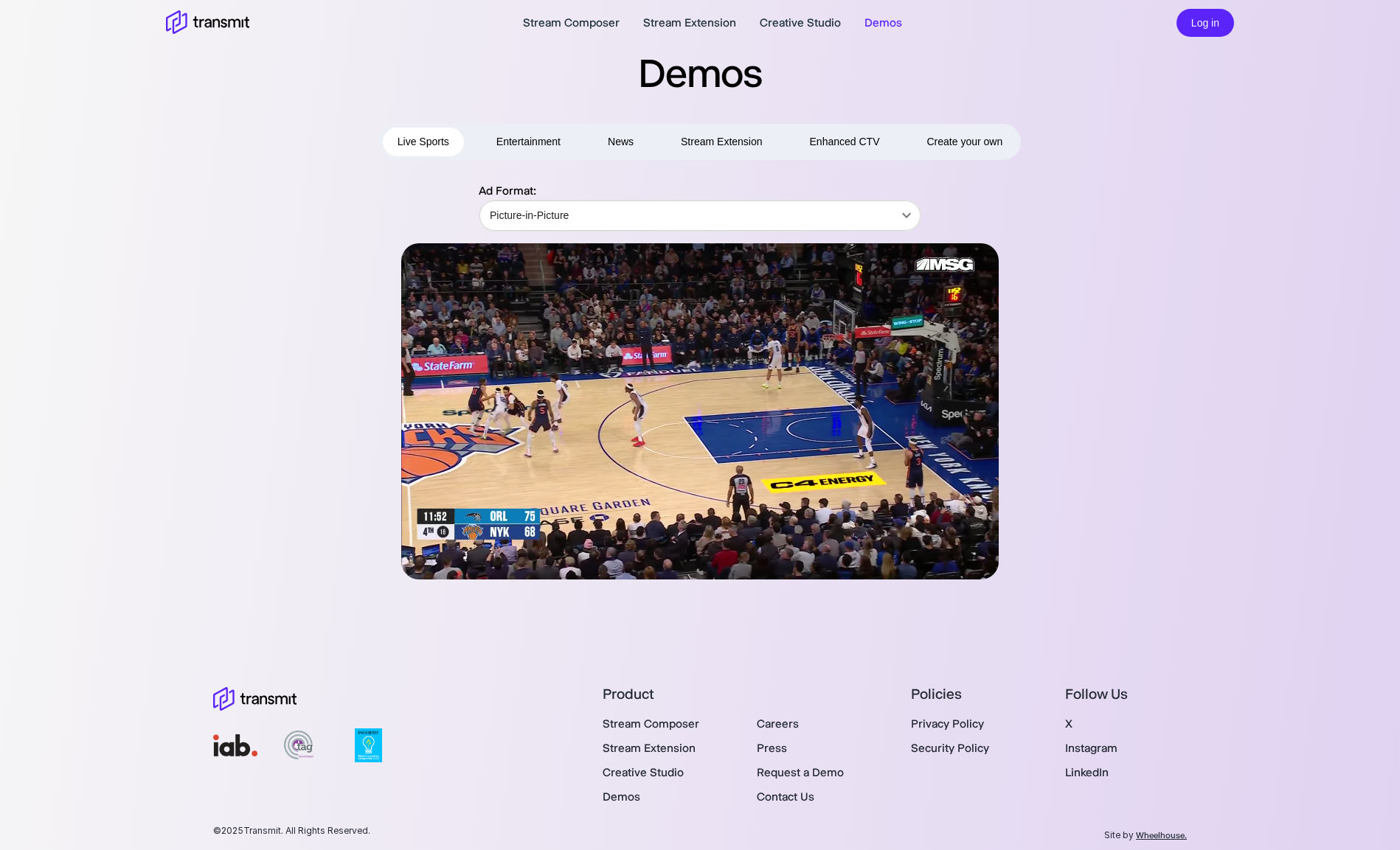
click at [1080, 330] on div at bounding box center [700, 411] width 855 height 336
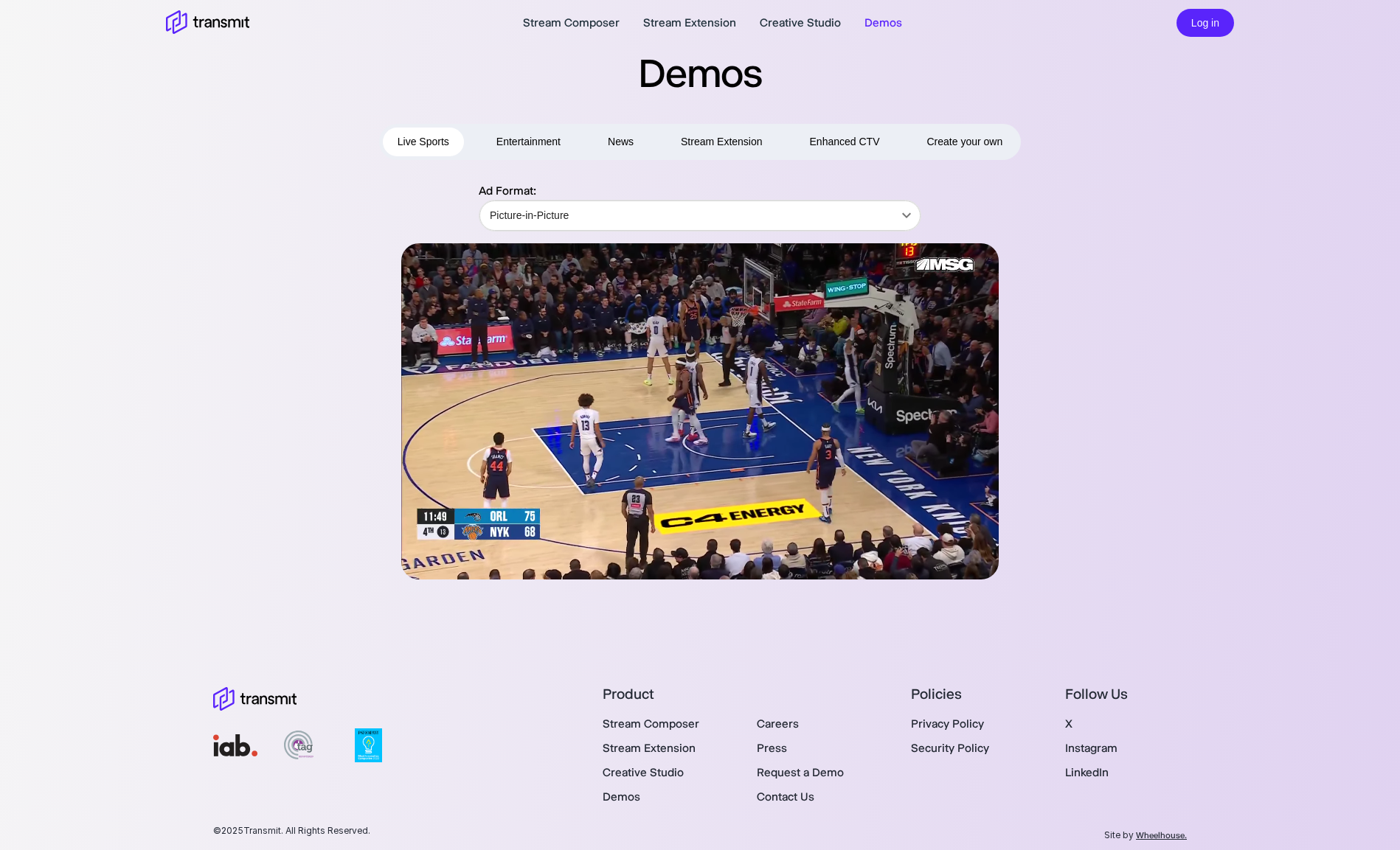
click at [532, 136] on button "Entertainment" at bounding box center [528, 142] width 93 height 29
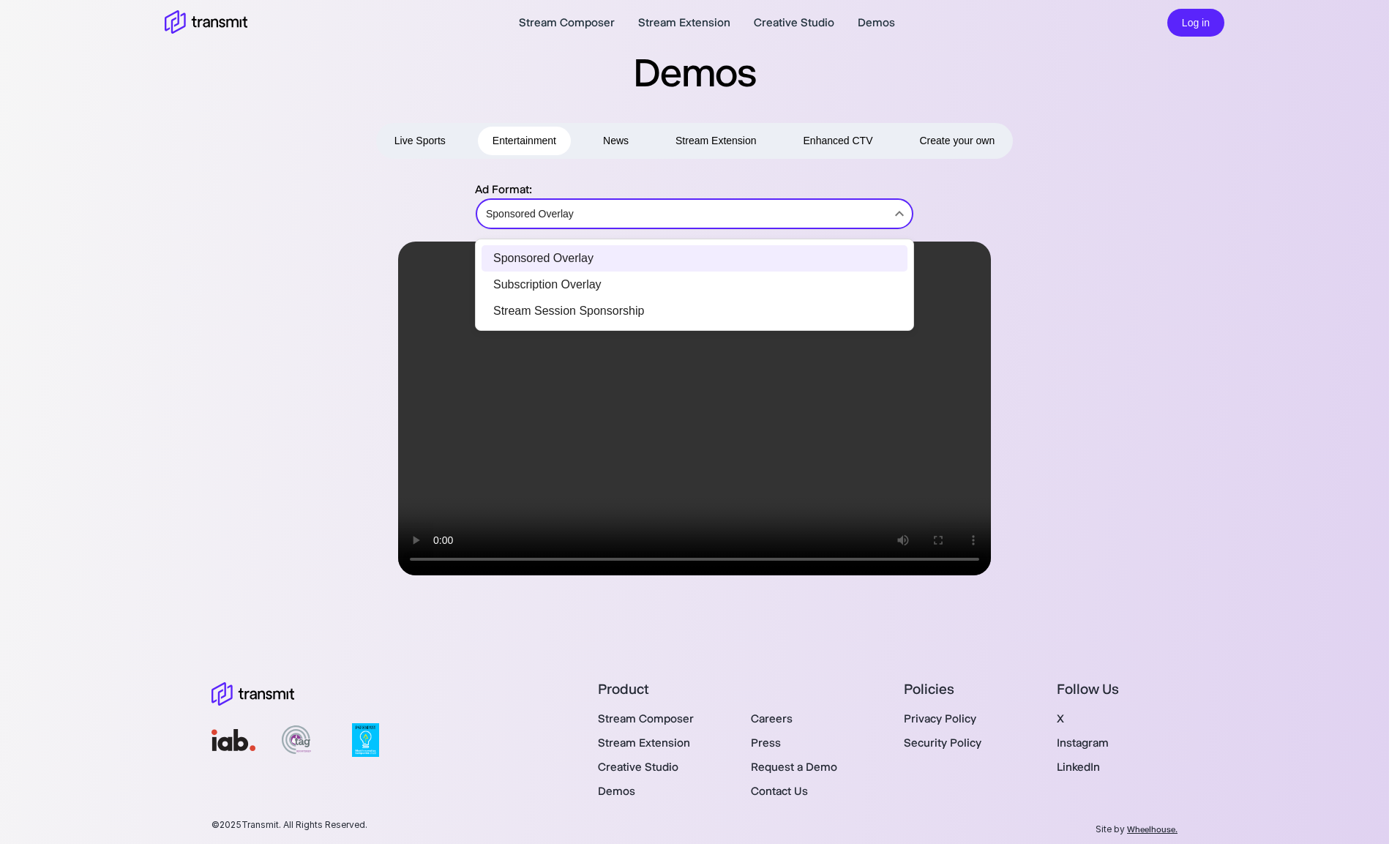
click at [591, 219] on body "Stream Composer Stream Extension Creative Studio Demos Log in Demos Live Sports…" at bounding box center [700, 422] width 1400 height 844
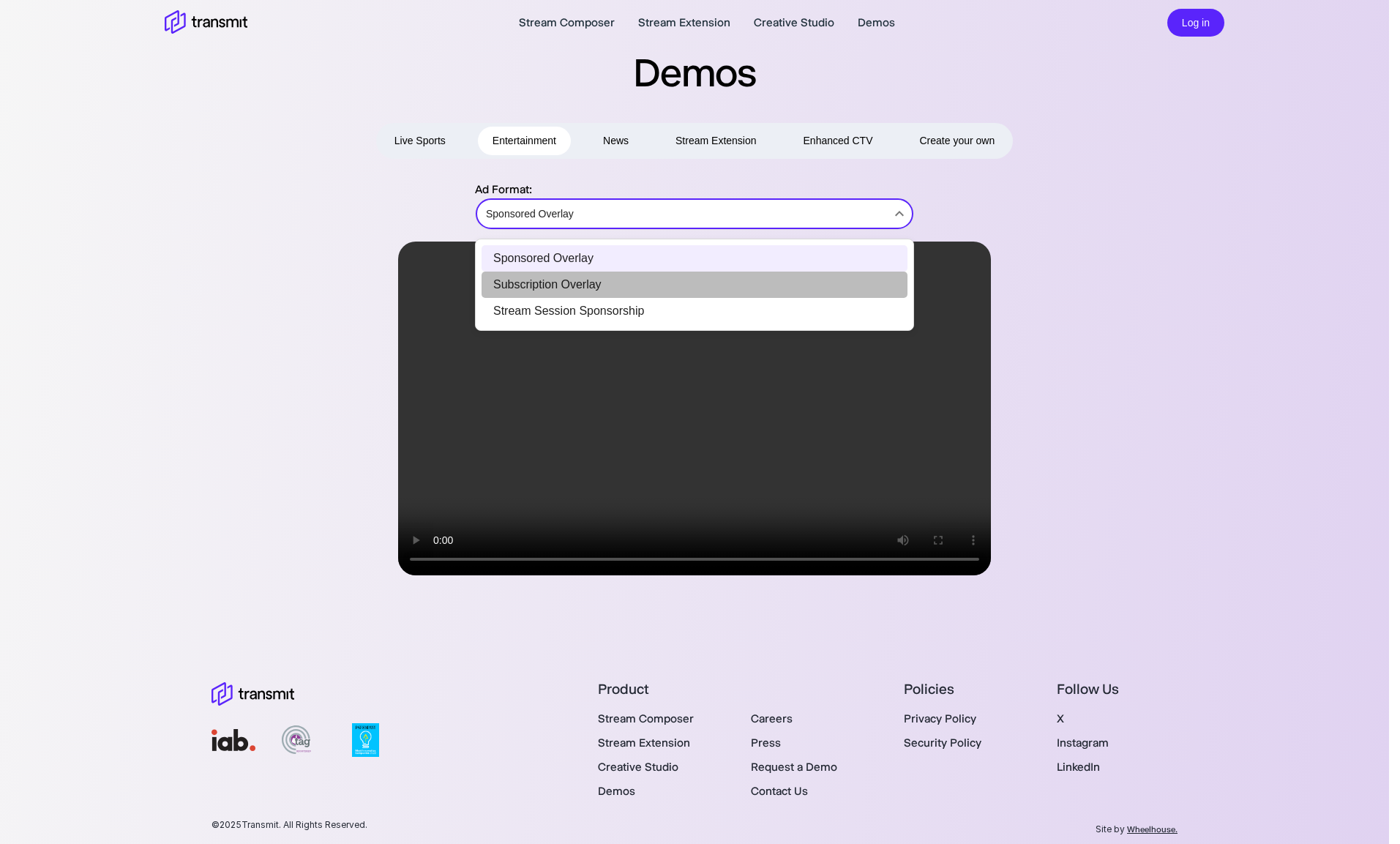
click at [539, 283] on li "Subscription Overlay" at bounding box center [694, 285] width 426 height 26
type input "Subscription Overlay"
